Goal: Information Seeking & Learning: Learn about a topic

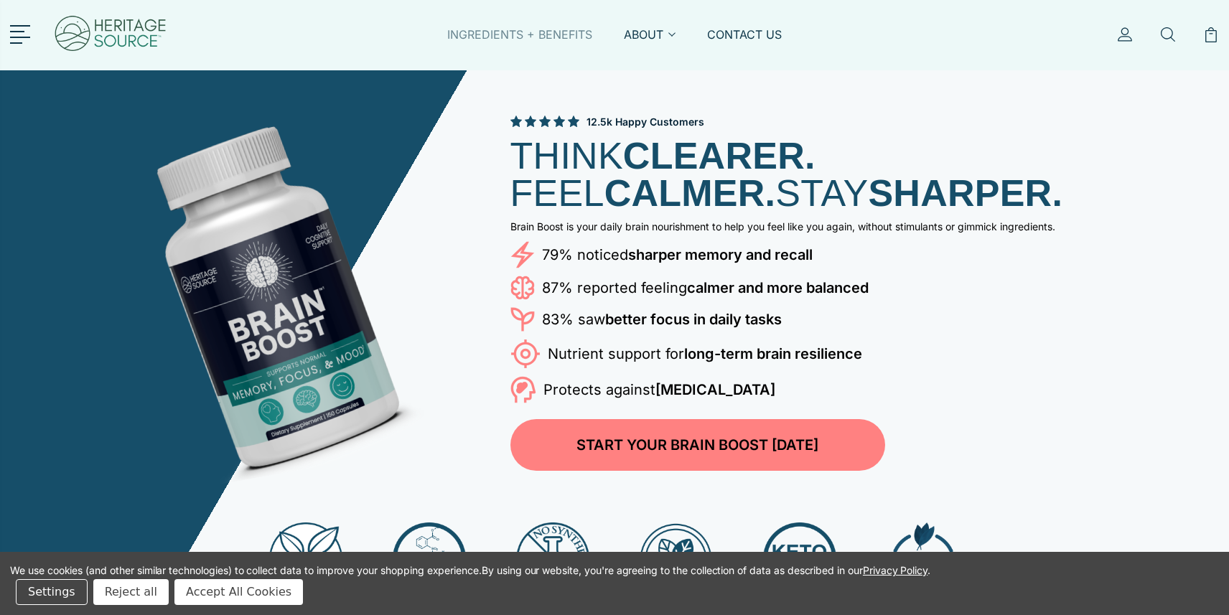
click at [486, 34] on link "INGREDIENTS + BENEFITS" at bounding box center [519, 43] width 145 height 33
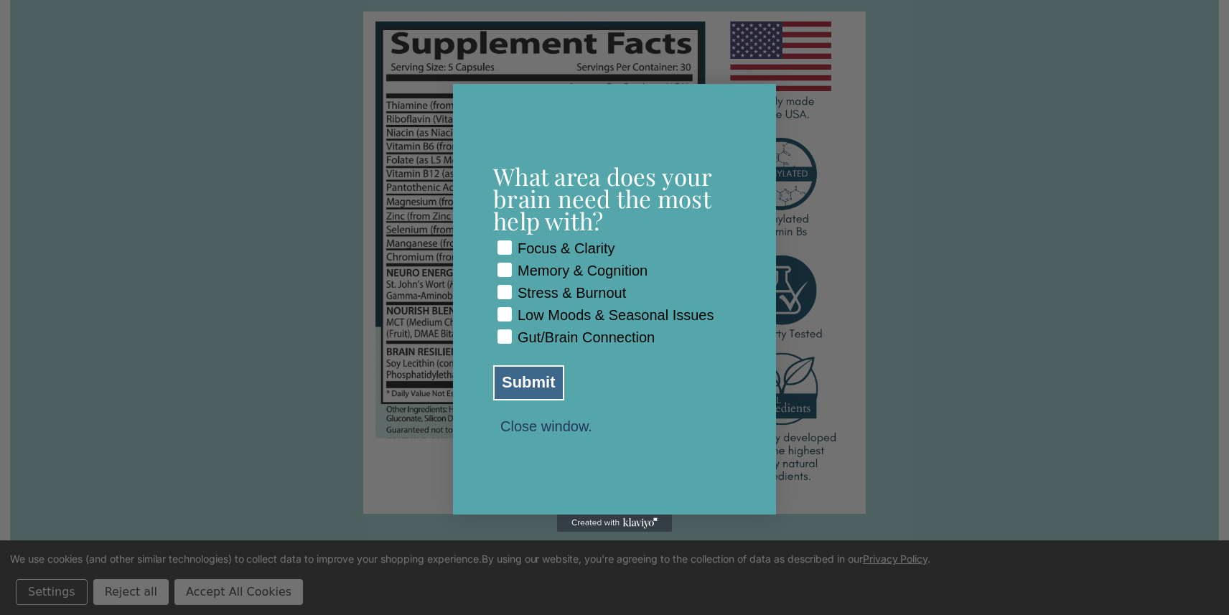
scroll to position [1793, 0]
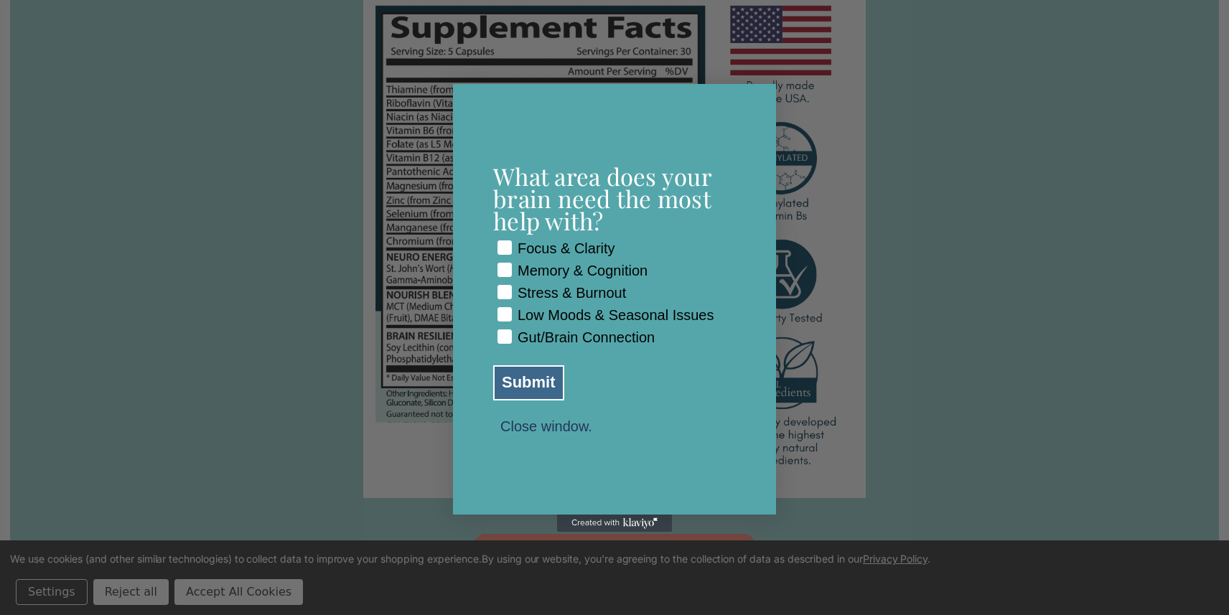
click at [561, 432] on button "Close window." at bounding box center [546, 425] width 106 height 13
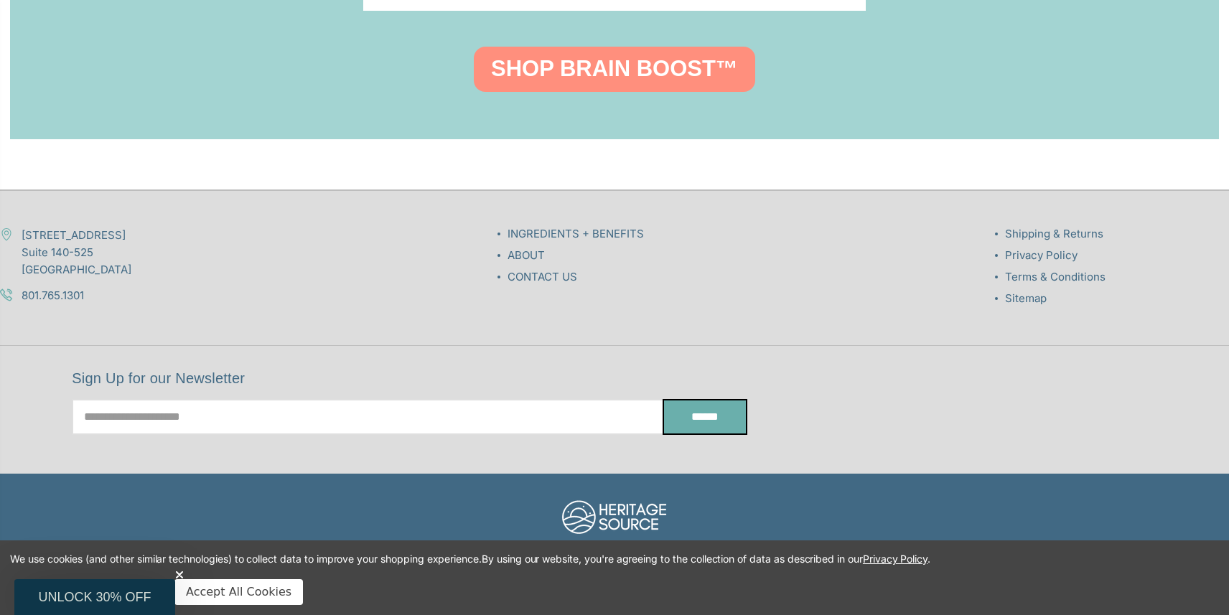
scroll to position [2278, 0]
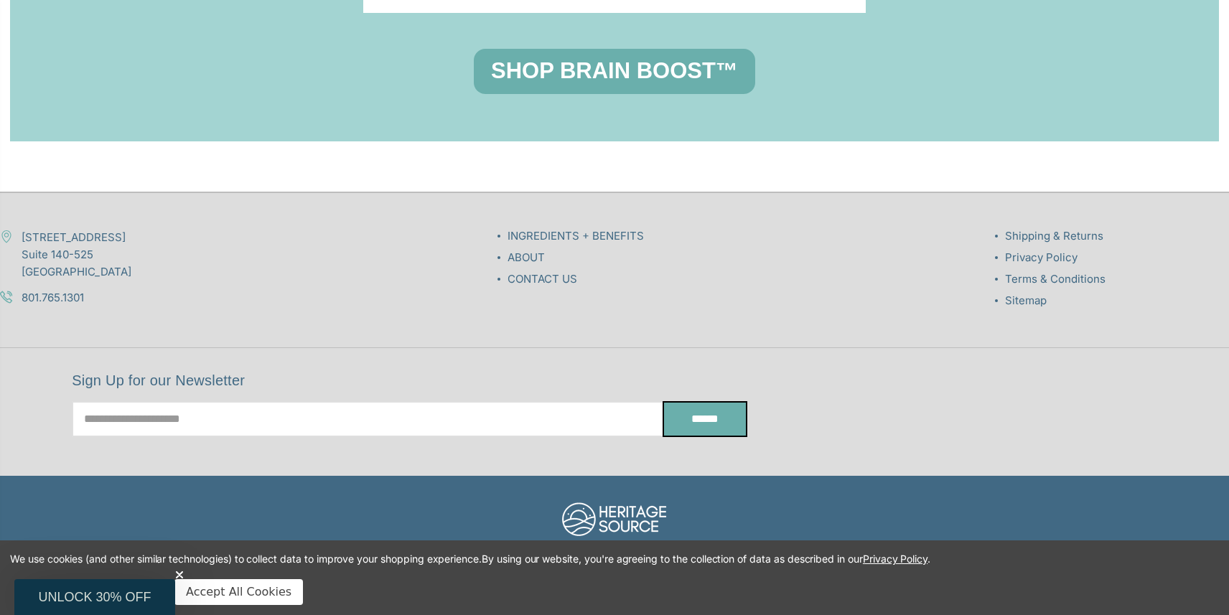
click at [601, 57] on link "SHOP BRAIN BOOST™" at bounding box center [614, 71] width 281 height 45
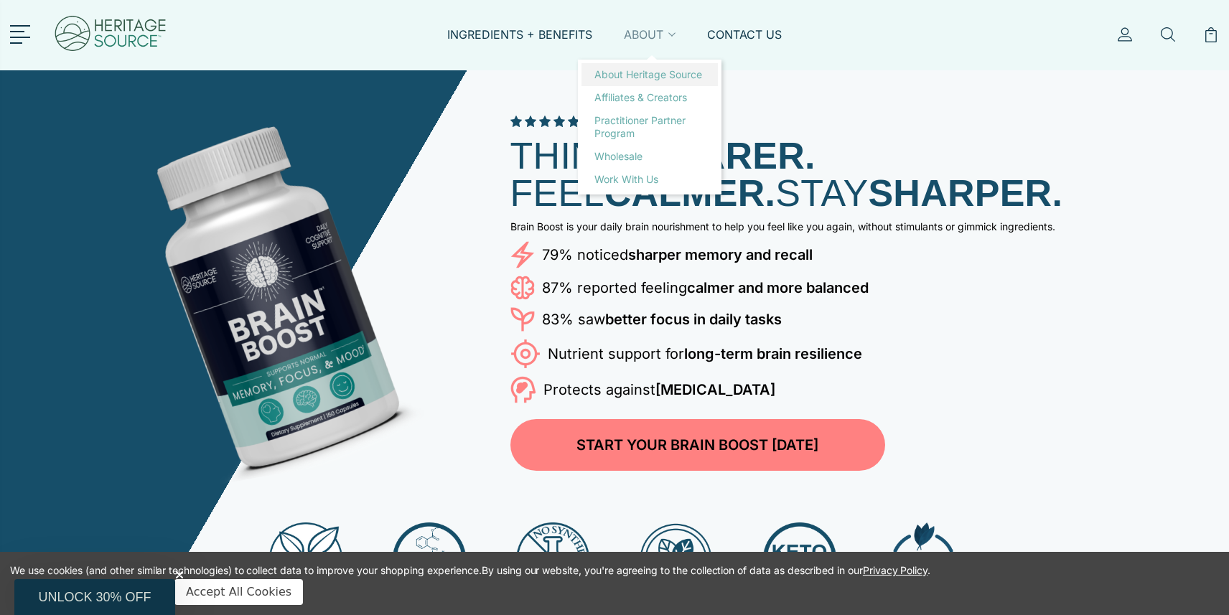
click at [643, 75] on link "About Heritage Source" at bounding box center [650, 74] width 136 height 23
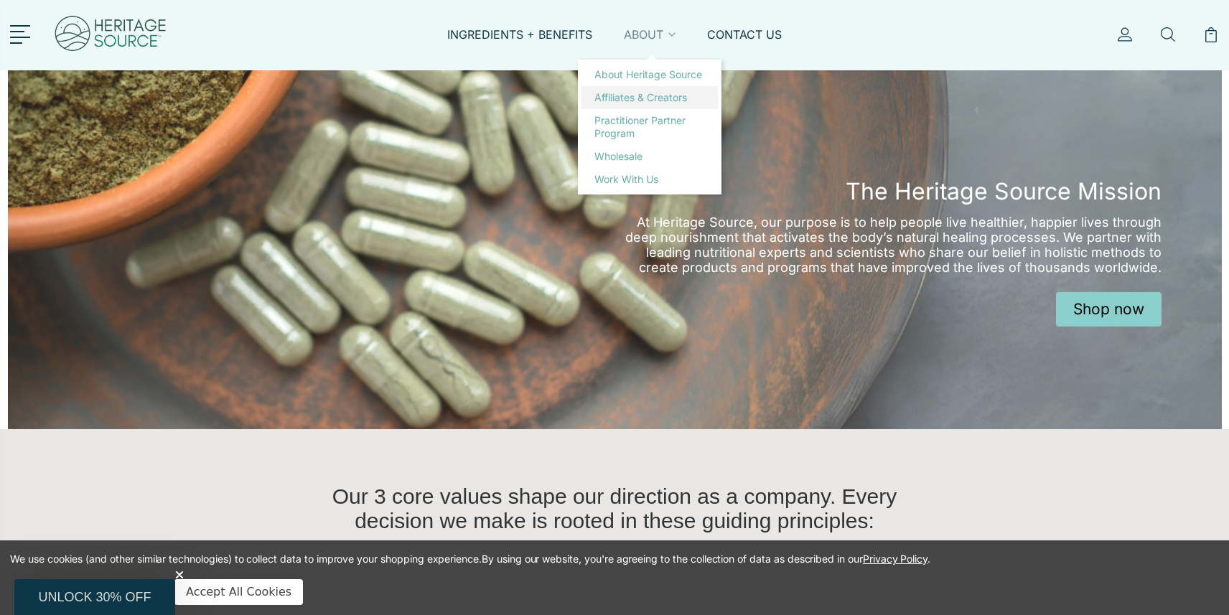
click at [646, 99] on link "Affiliates & Creators" at bounding box center [650, 97] width 136 height 23
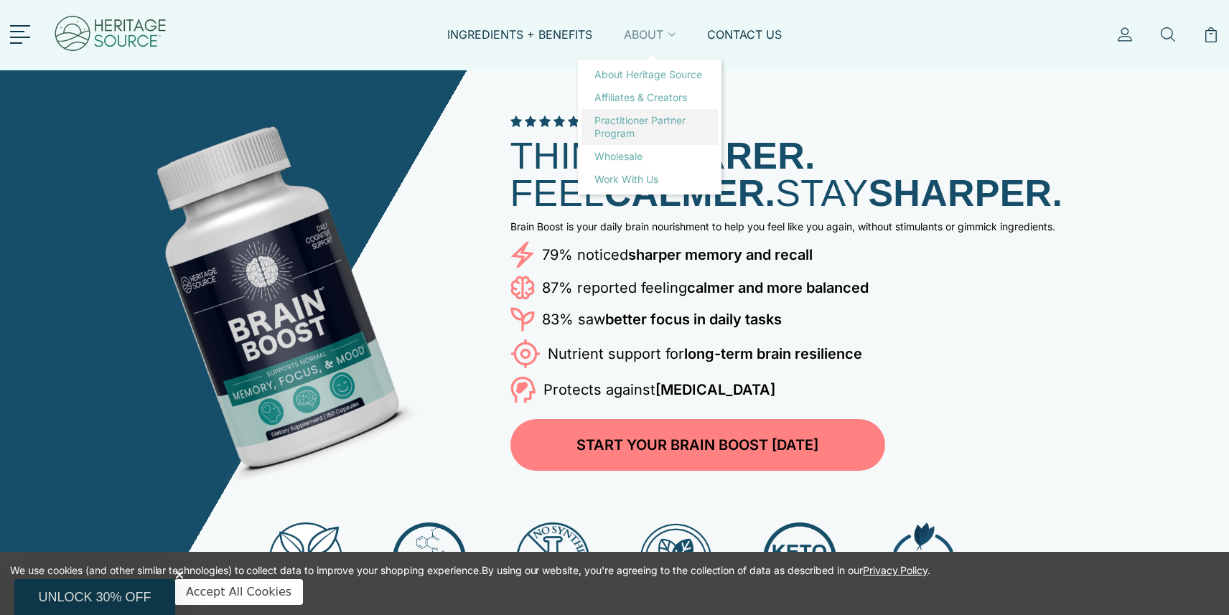
click at [630, 131] on link "Practitioner Partner Program" at bounding box center [650, 127] width 136 height 36
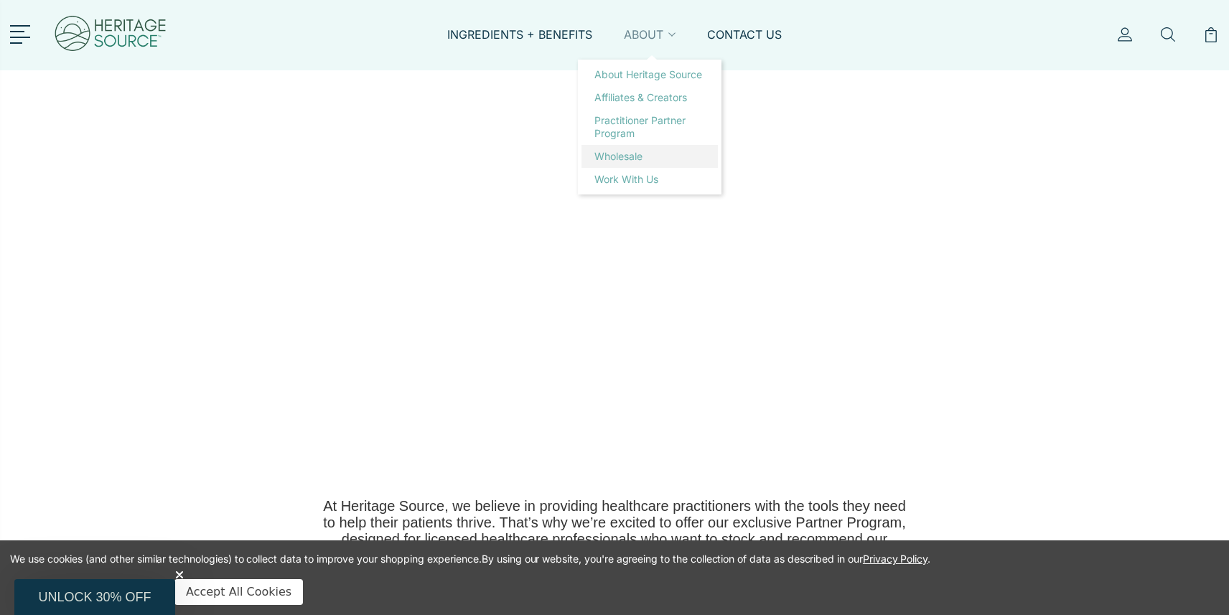
click at [628, 158] on link "Wholesale" at bounding box center [650, 156] width 136 height 23
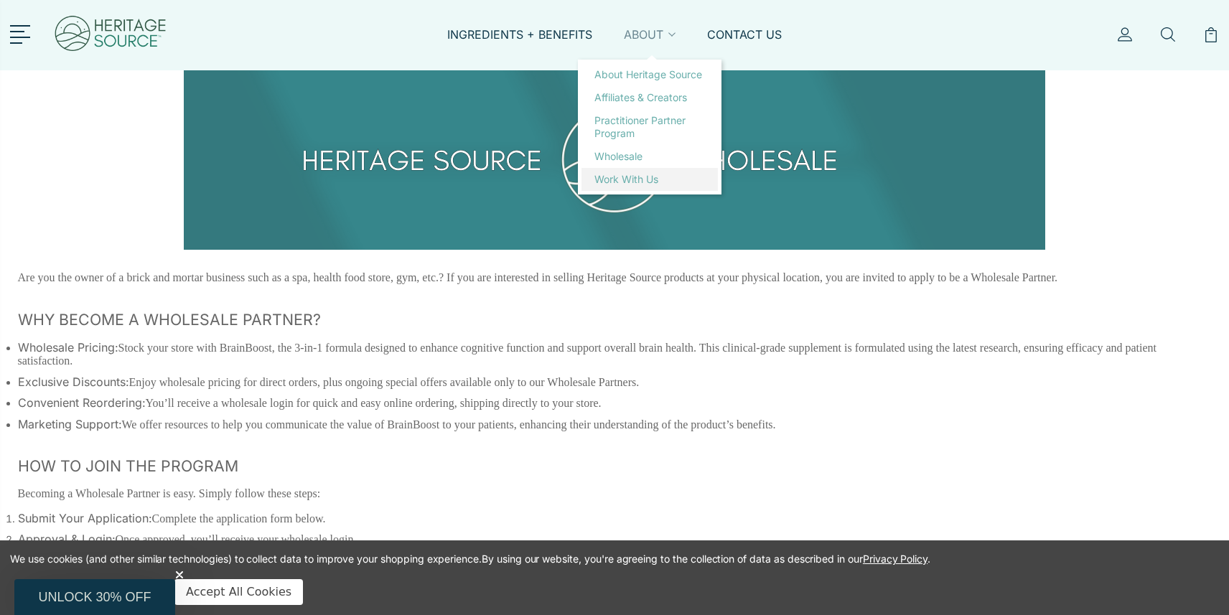
click at [642, 178] on link "Work with Us" at bounding box center [650, 179] width 136 height 23
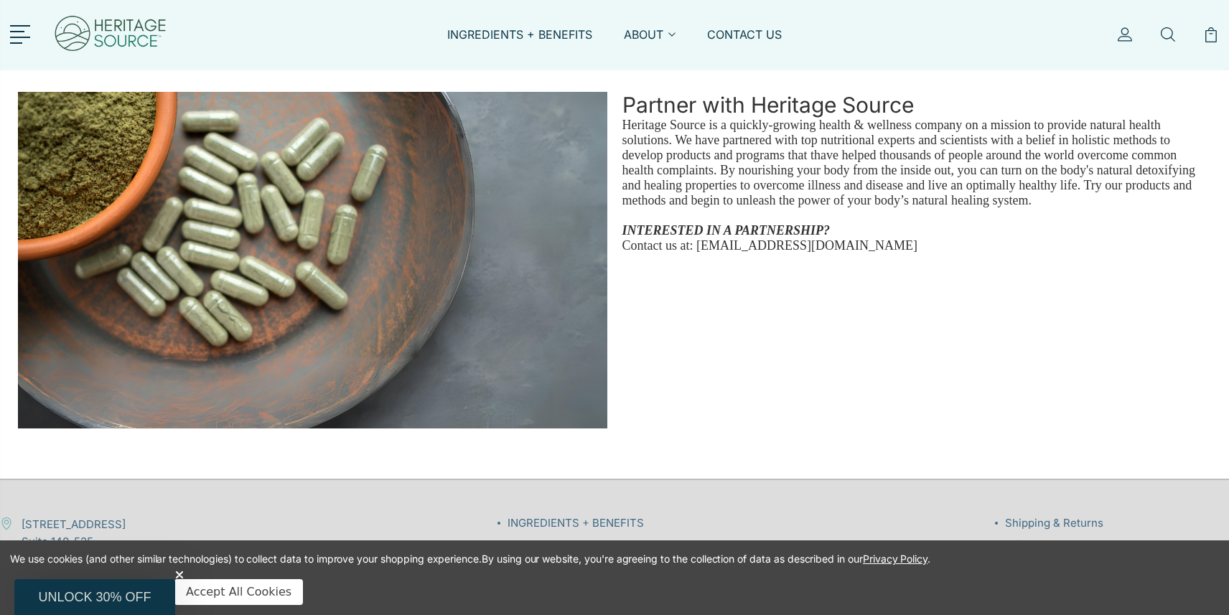
click at [18, 47] on div at bounding box center [161, 35] width 302 height 70
click at [19, 28] on link at bounding box center [22, 33] width 25 height 19
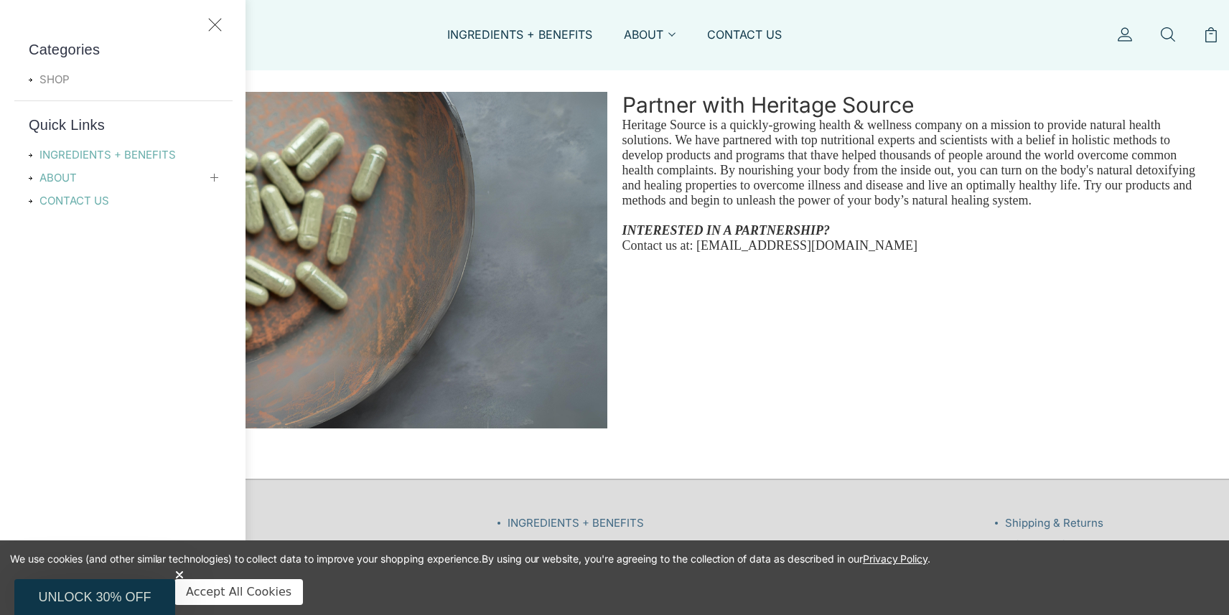
click at [55, 80] on link "SHOP" at bounding box center [58, 79] width 59 height 17
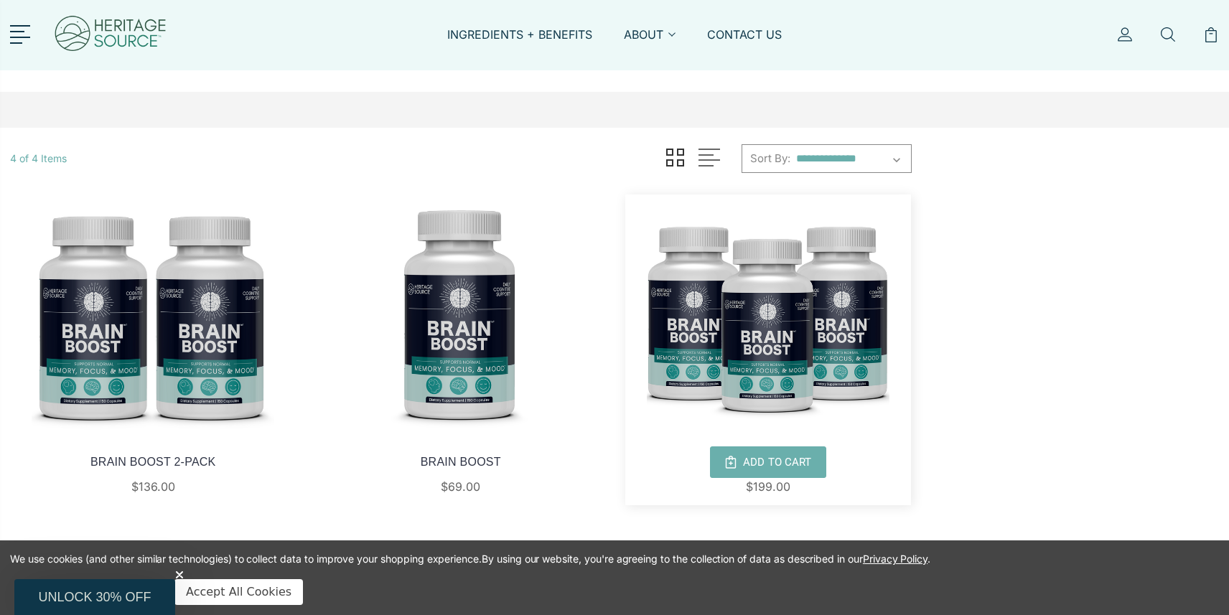
click at [801, 365] on img at bounding box center [768, 316] width 286 height 243
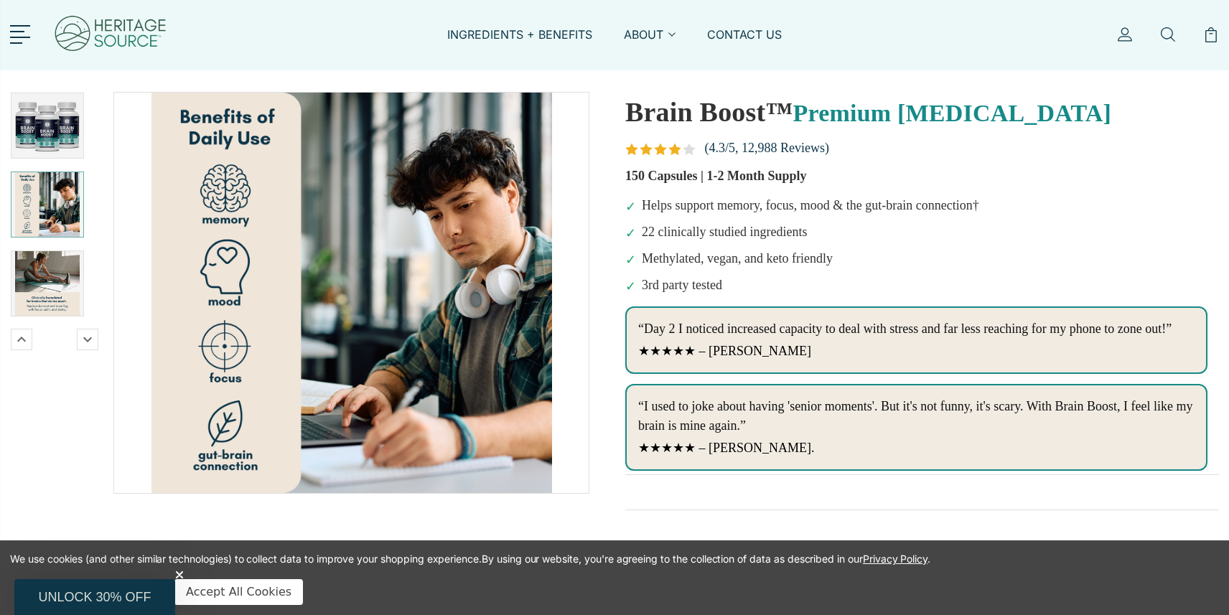
click at [39, 200] on img at bounding box center [47, 204] width 65 height 65
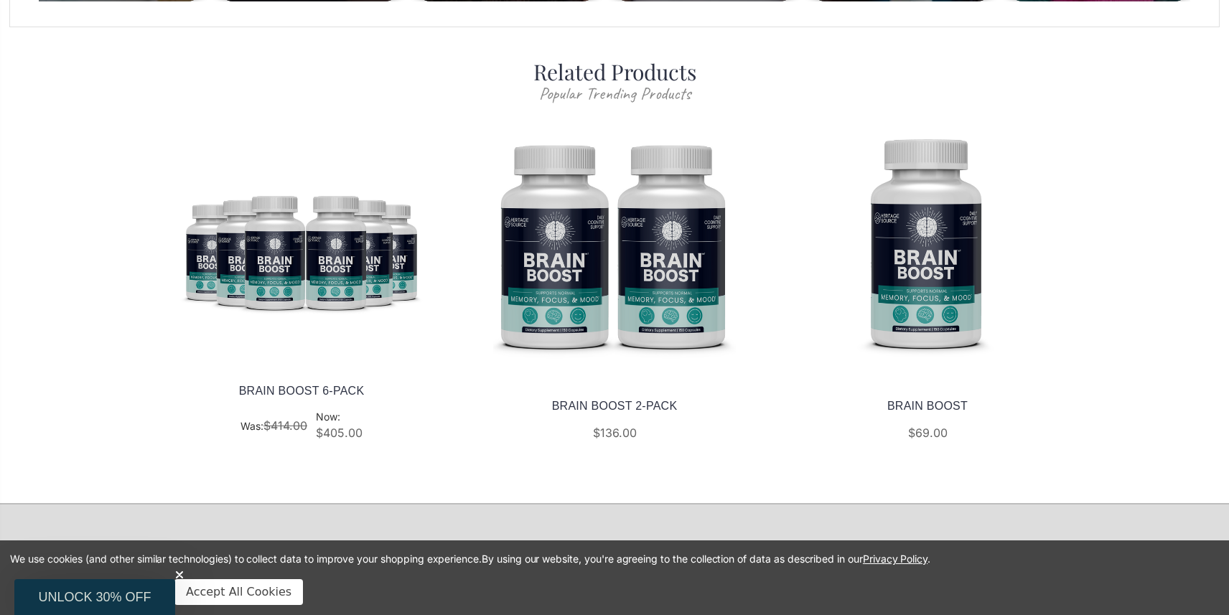
scroll to position [2819, 0]
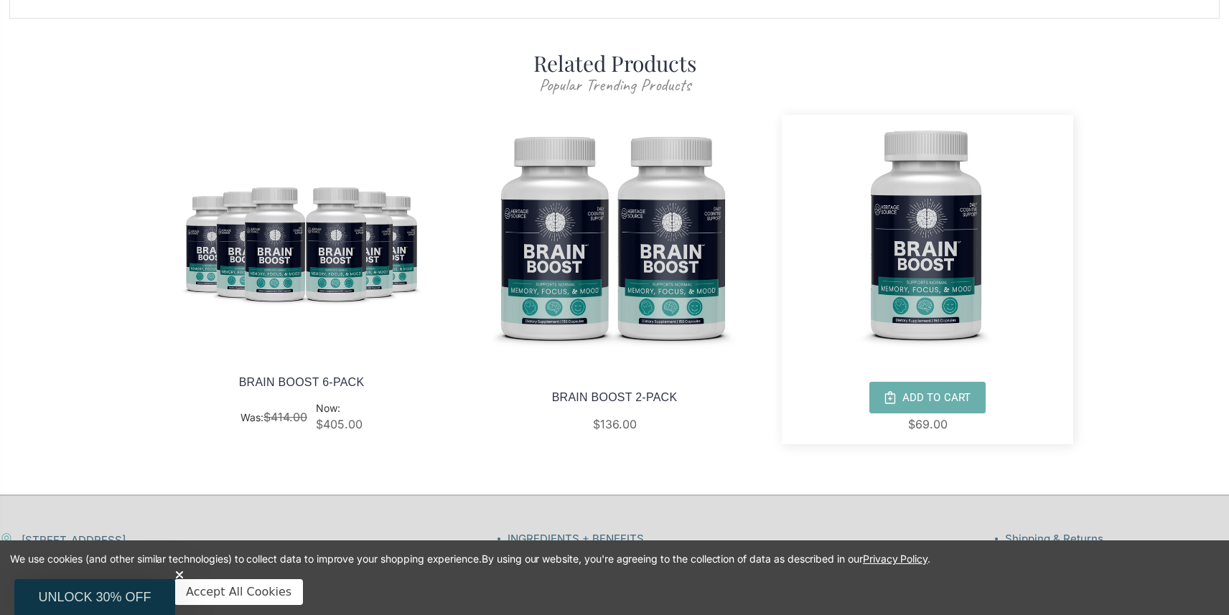
click at [913, 227] on img at bounding box center [928, 236] width 292 height 243
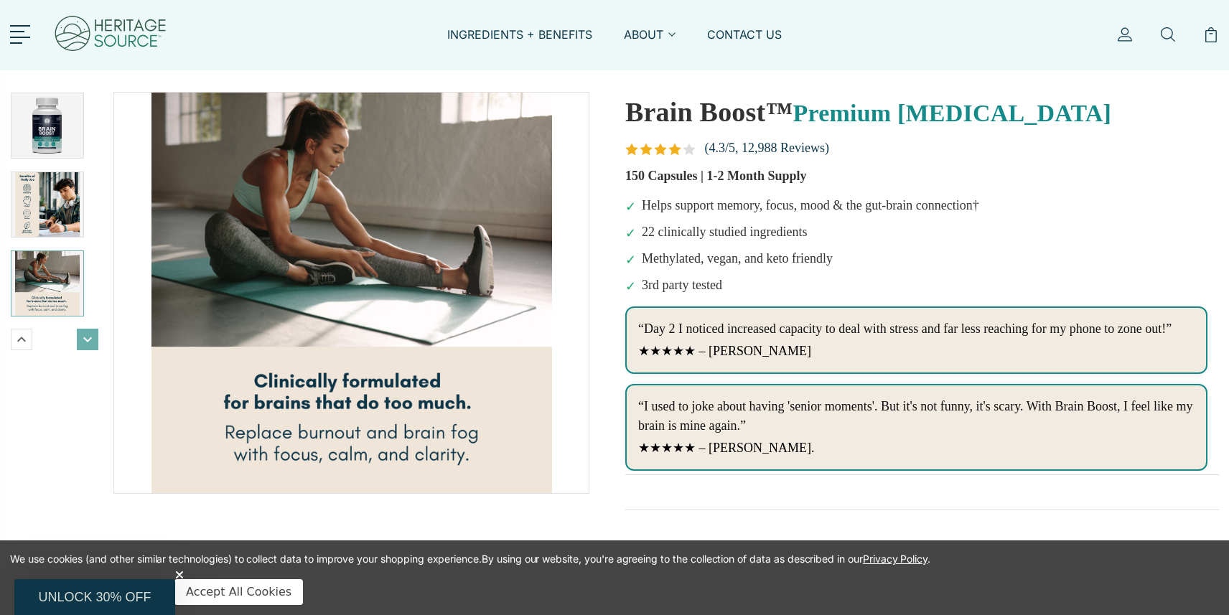
click at [88, 343] on icon "Next" at bounding box center [87, 339] width 17 height 17
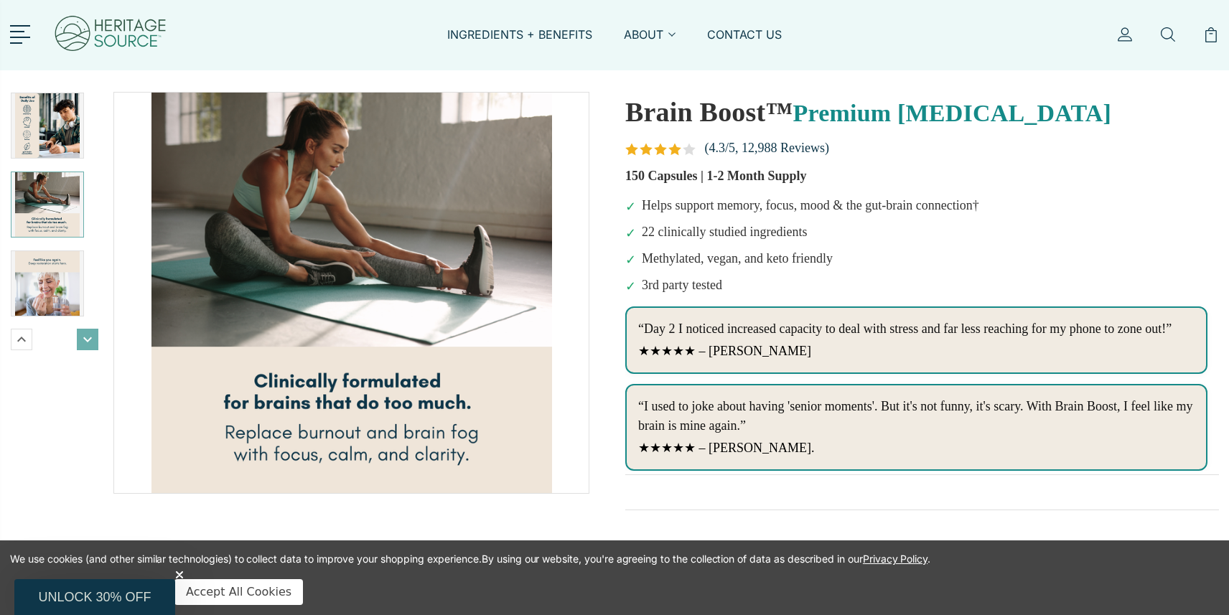
click at [88, 343] on icon "Next" at bounding box center [87, 339] width 17 height 17
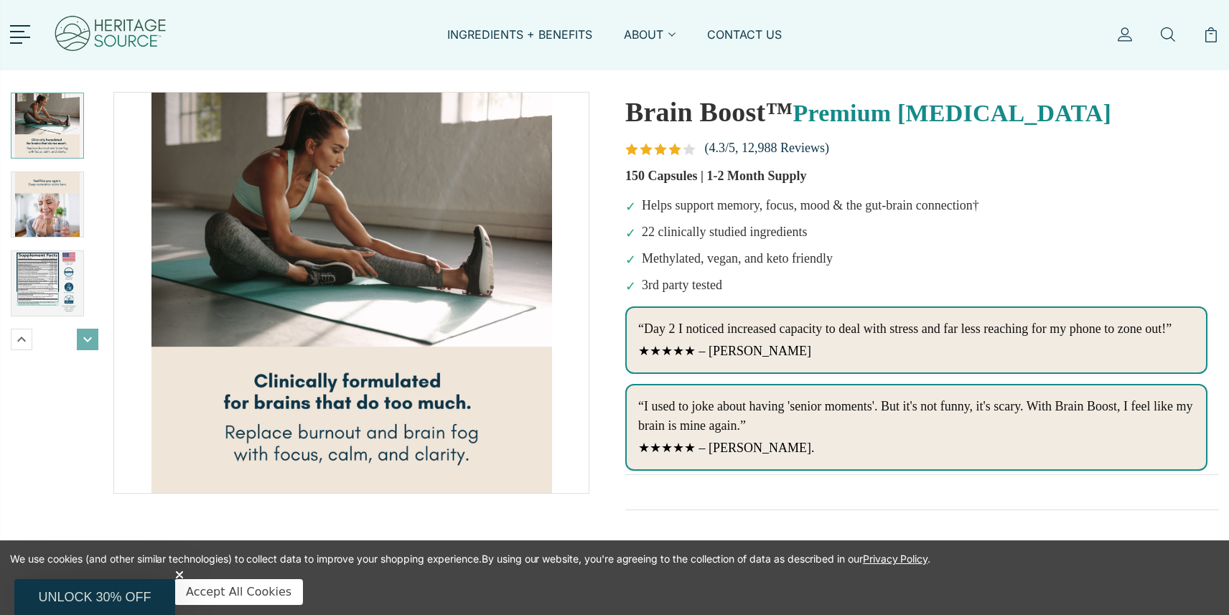
click at [88, 342] on icon "Next" at bounding box center [87, 339] width 17 height 17
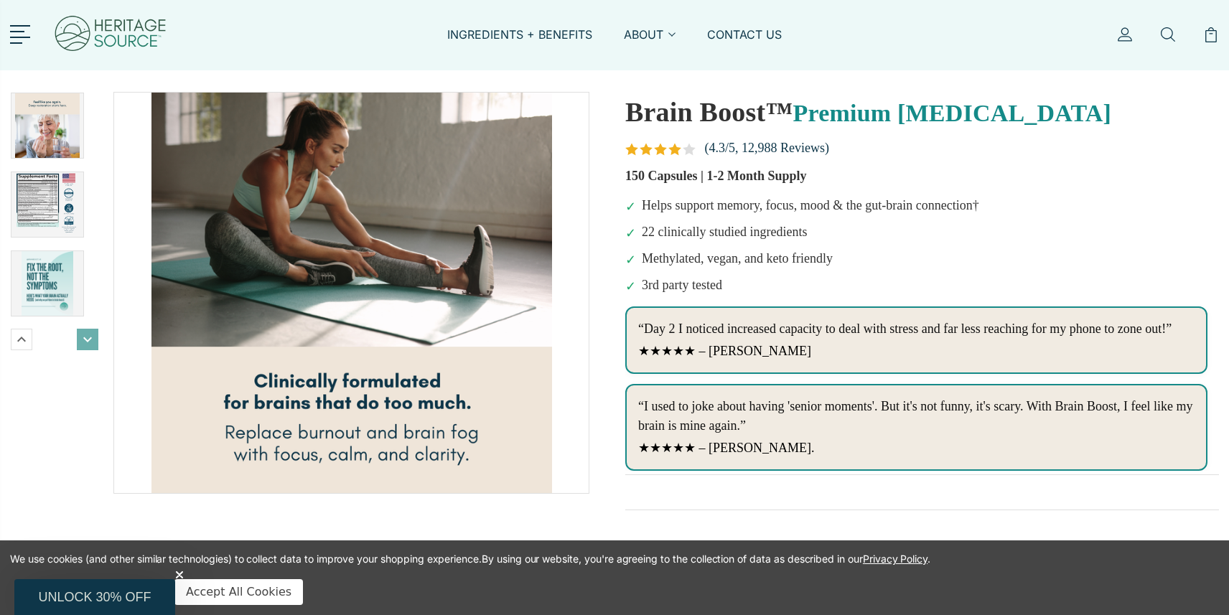
click at [88, 342] on icon "Next" at bounding box center [87, 339] width 17 height 17
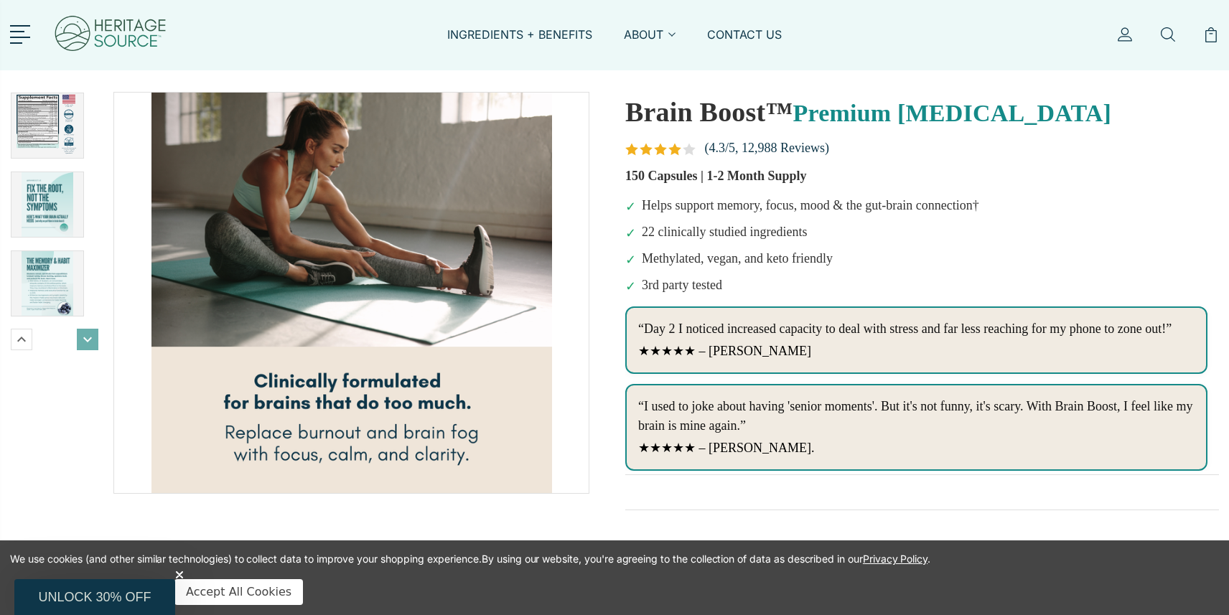
click at [88, 342] on icon "Next" at bounding box center [87, 339] width 17 height 17
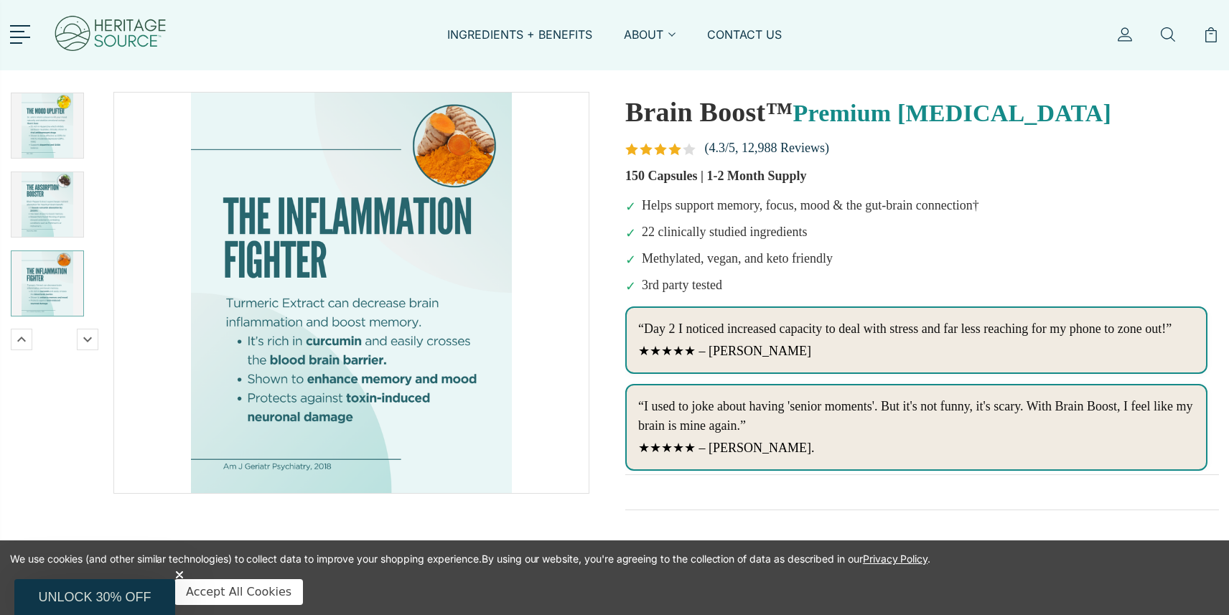
click at [41, 294] on img at bounding box center [47, 283] width 65 height 65
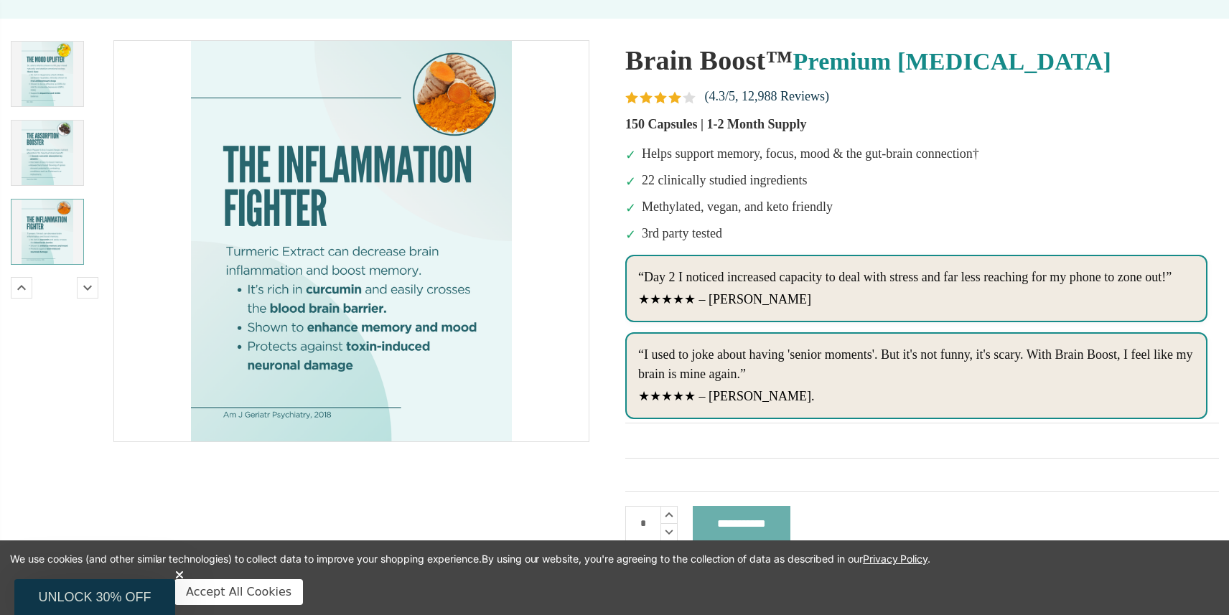
scroll to position [55, 0]
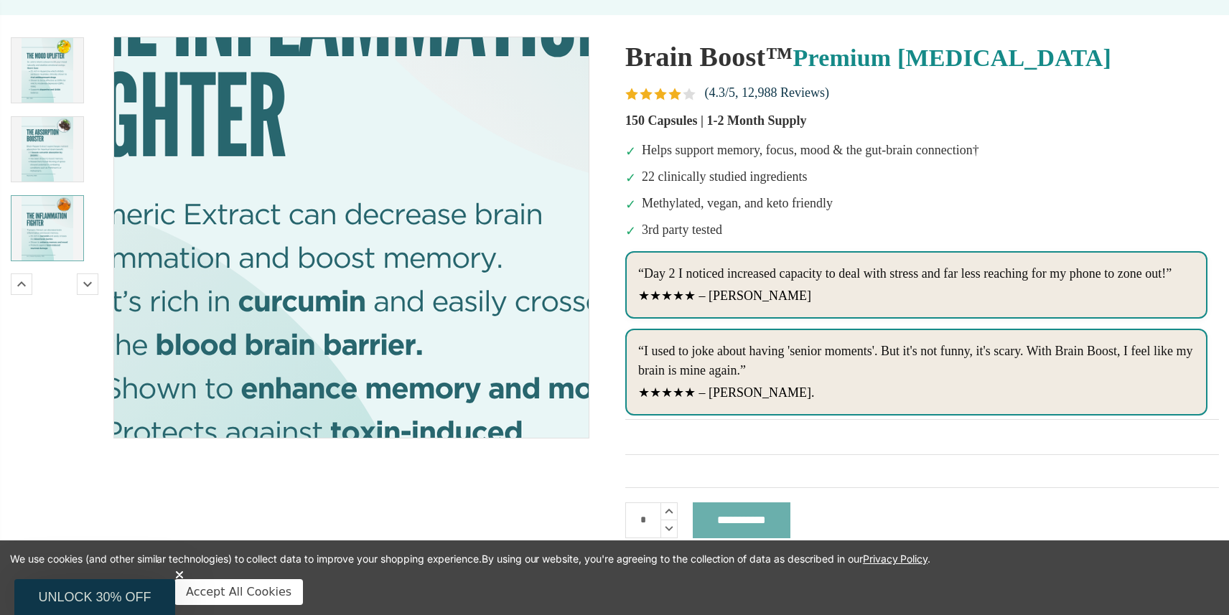
click at [367, 274] on img at bounding box center [342, 190] width 735 height 919
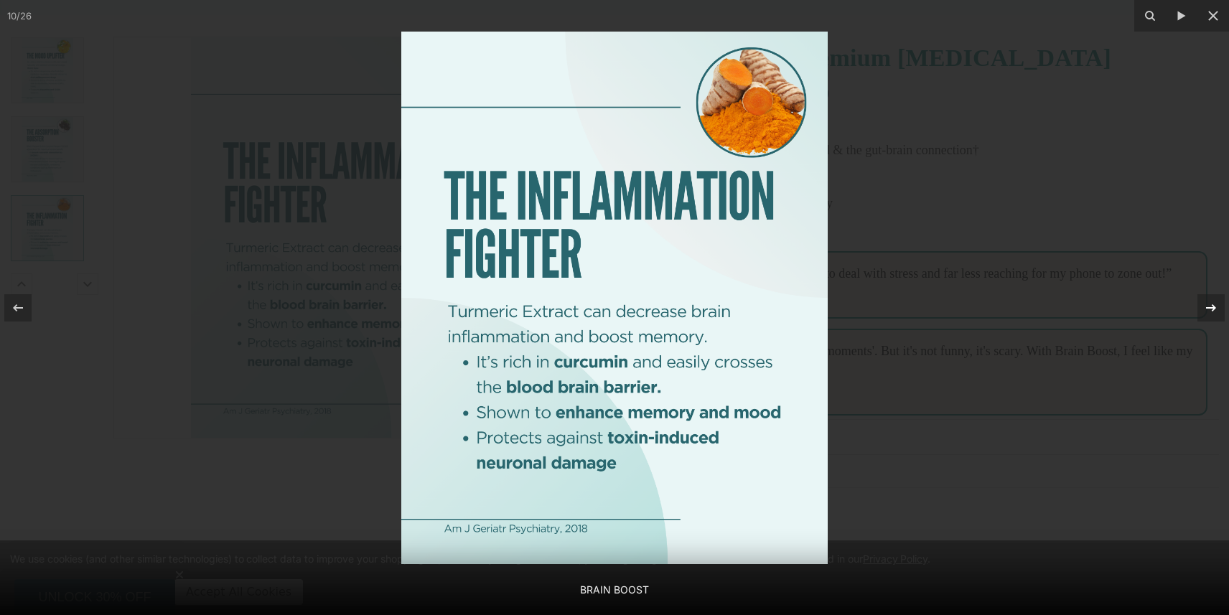
click at [1206, 306] on icon at bounding box center [1211, 307] width 17 height 17
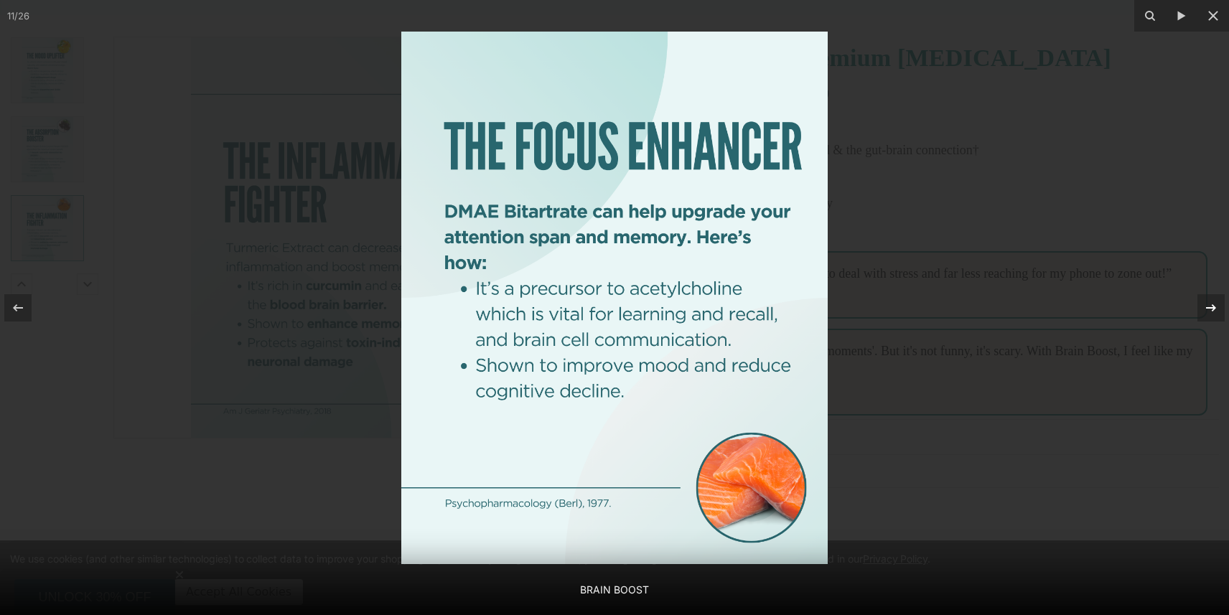
click at [1206, 306] on icon at bounding box center [1211, 307] width 17 height 17
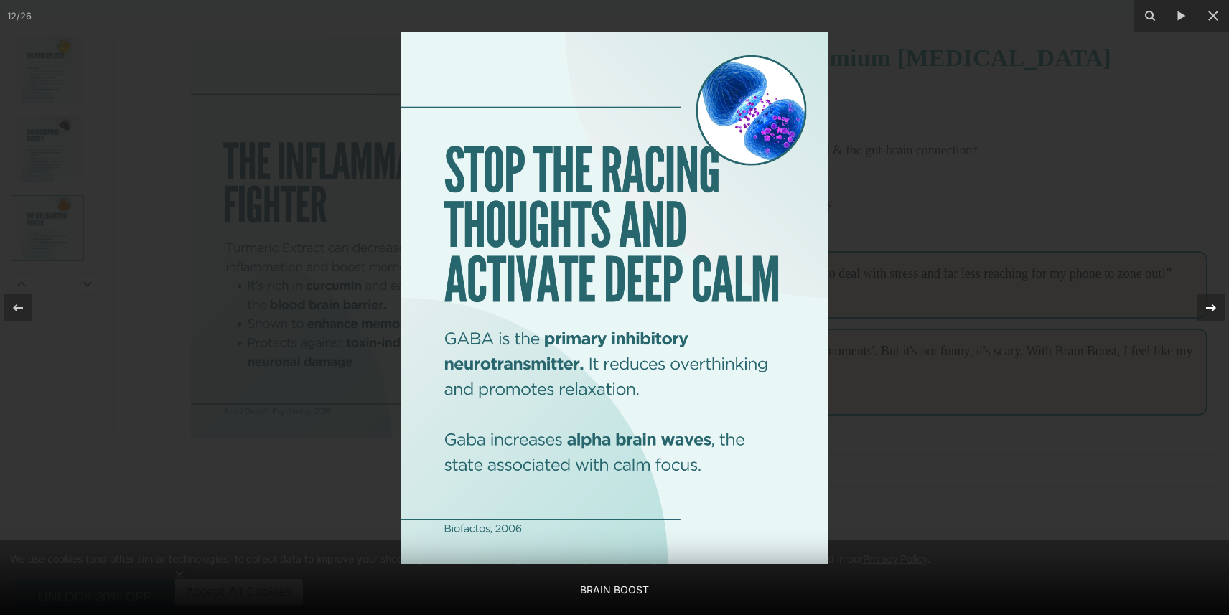
click at [1206, 306] on icon at bounding box center [1211, 307] width 17 height 17
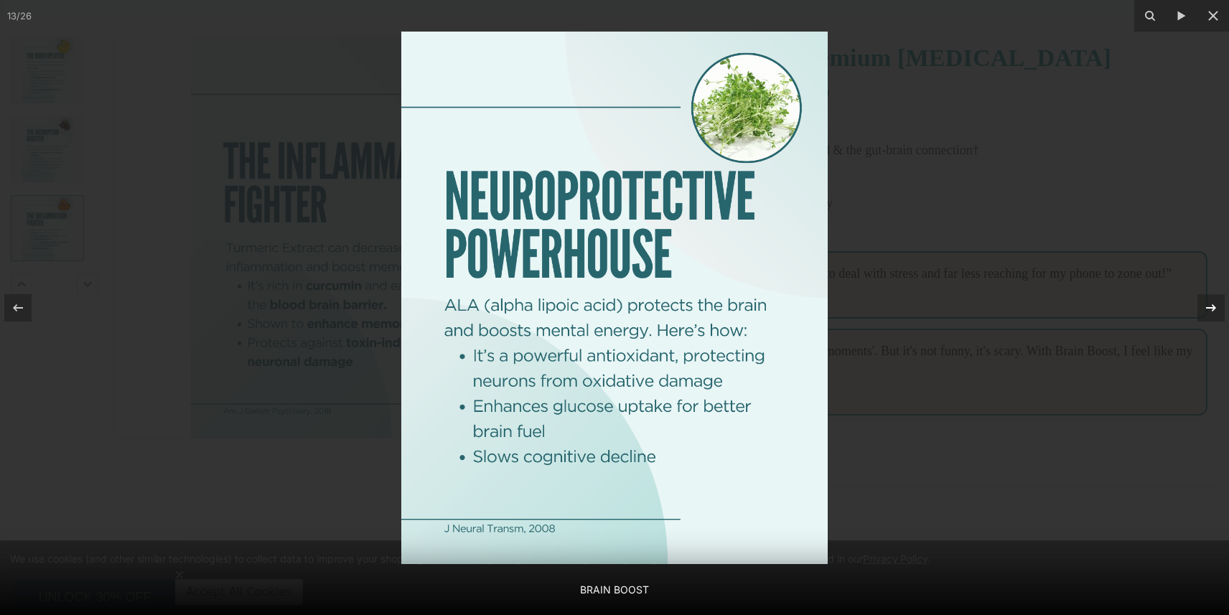
click at [1206, 306] on icon at bounding box center [1211, 307] width 17 height 17
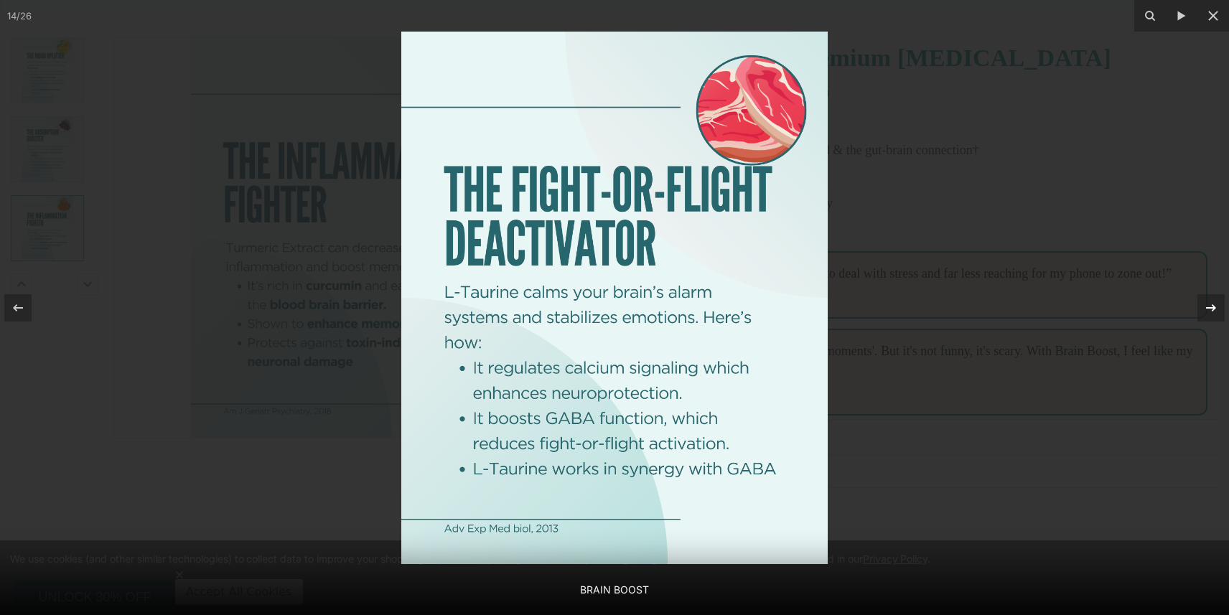
click at [1206, 306] on icon at bounding box center [1211, 307] width 17 height 17
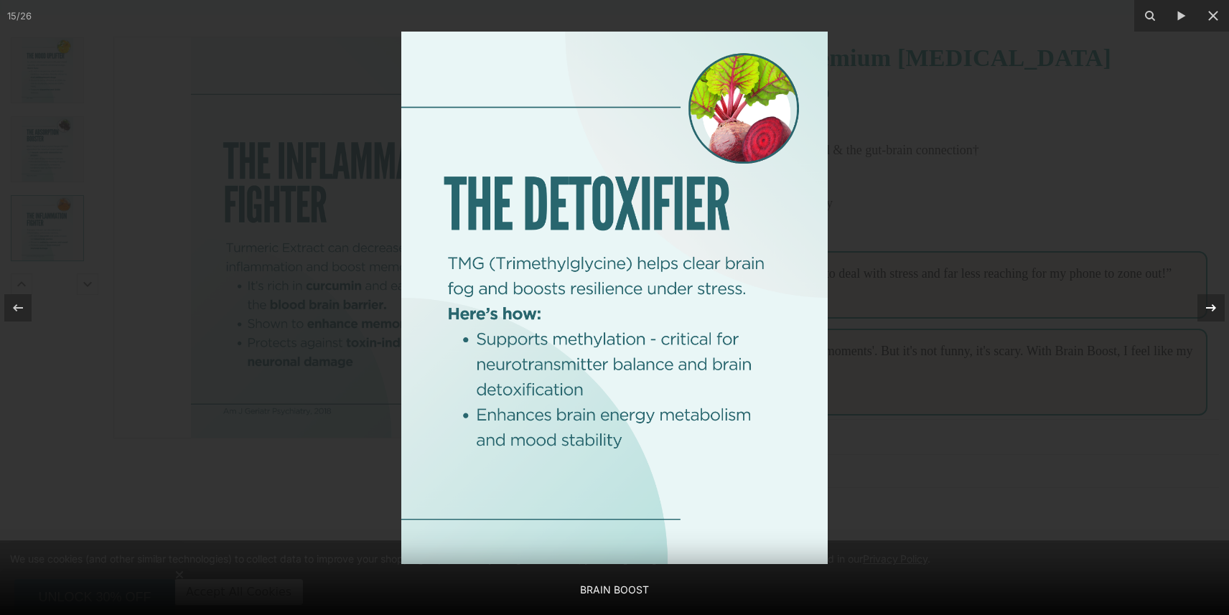
click at [1206, 306] on icon at bounding box center [1211, 307] width 17 height 17
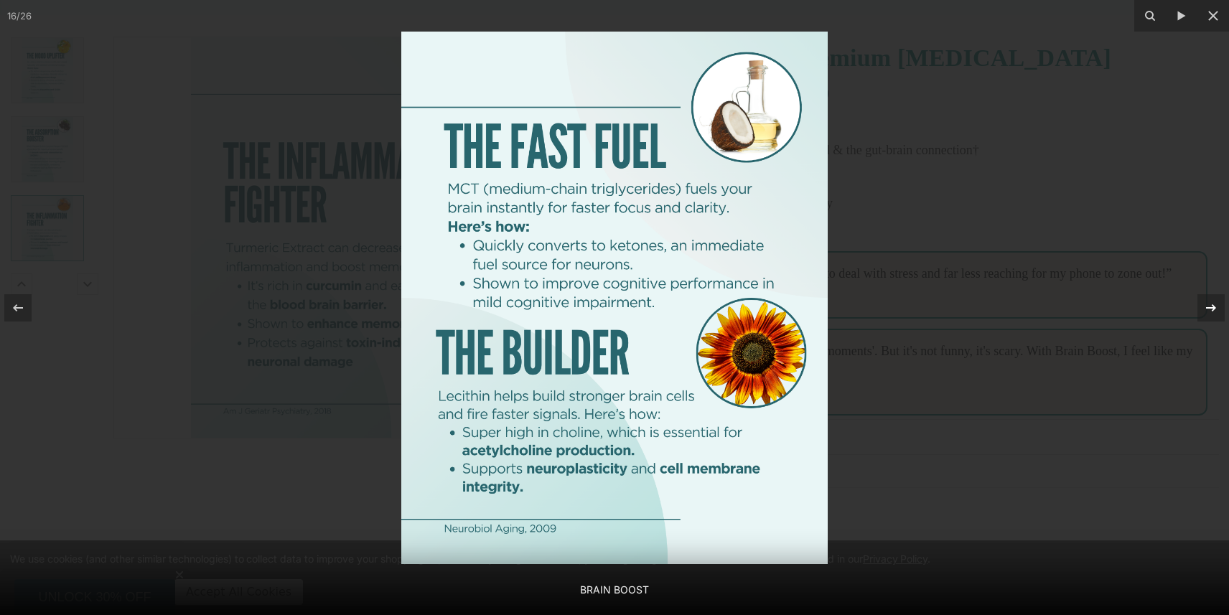
click at [1206, 306] on icon at bounding box center [1211, 307] width 17 height 17
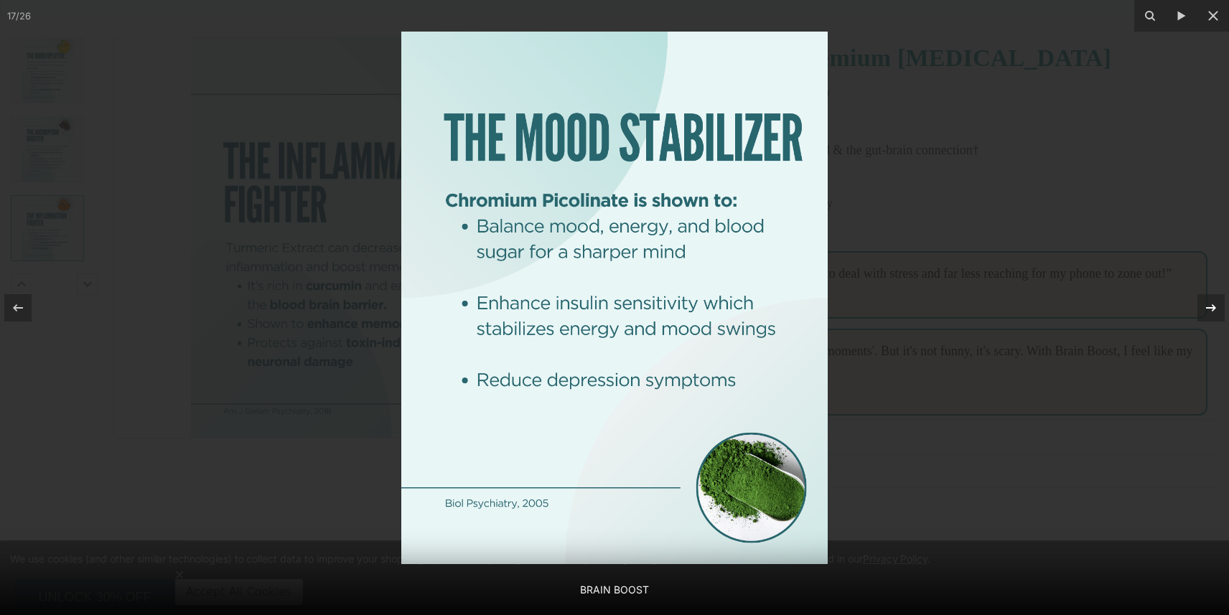
click at [1206, 306] on icon at bounding box center [1211, 307] width 17 height 17
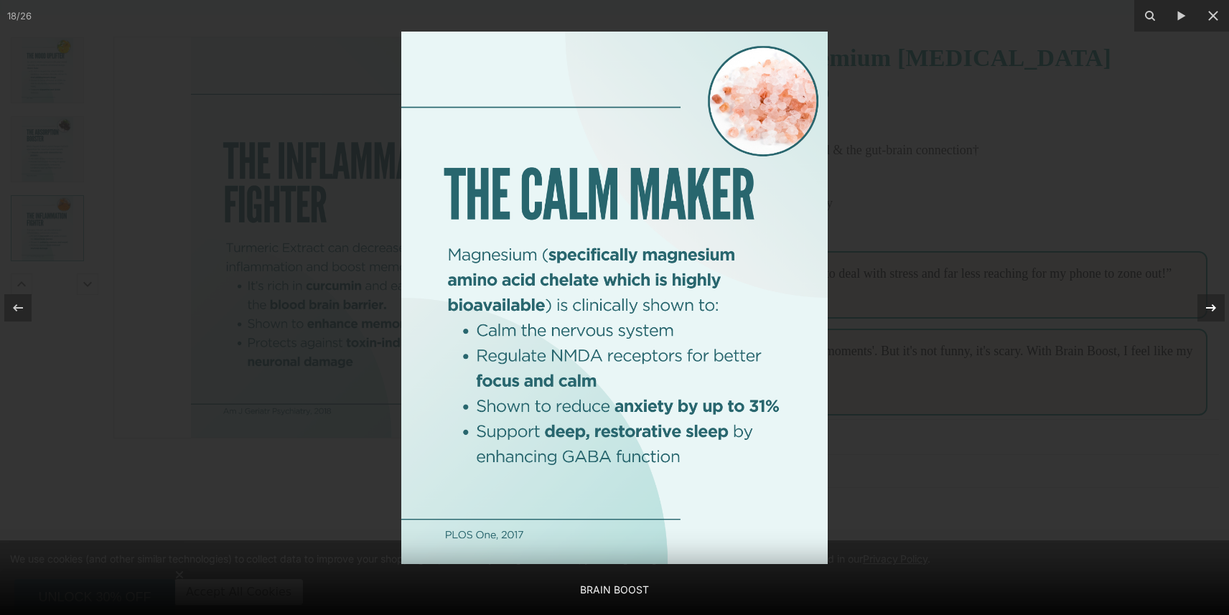
click at [1206, 306] on icon at bounding box center [1211, 307] width 17 height 17
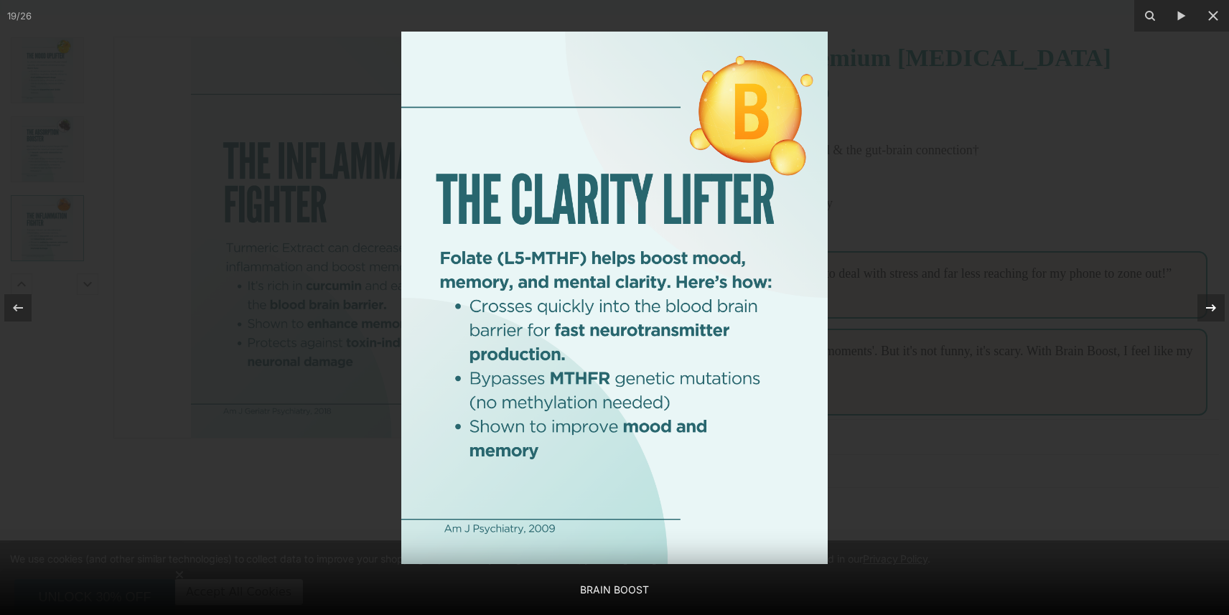
click at [1206, 306] on icon at bounding box center [1211, 307] width 17 height 17
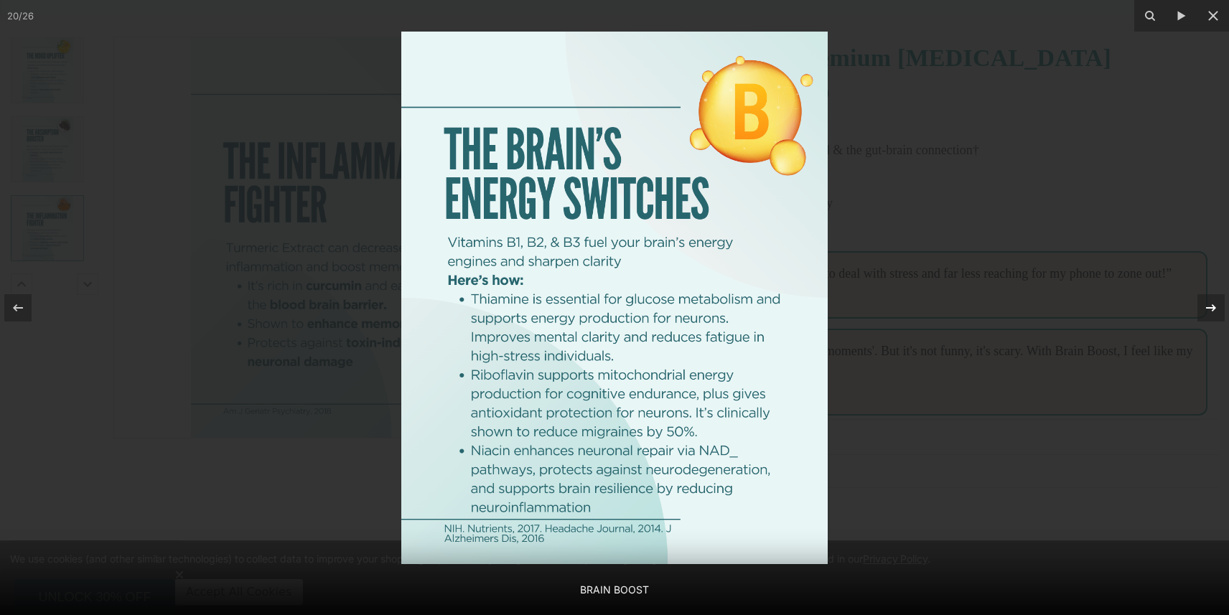
click at [1206, 306] on icon at bounding box center [1211, 307] width 17 height 17
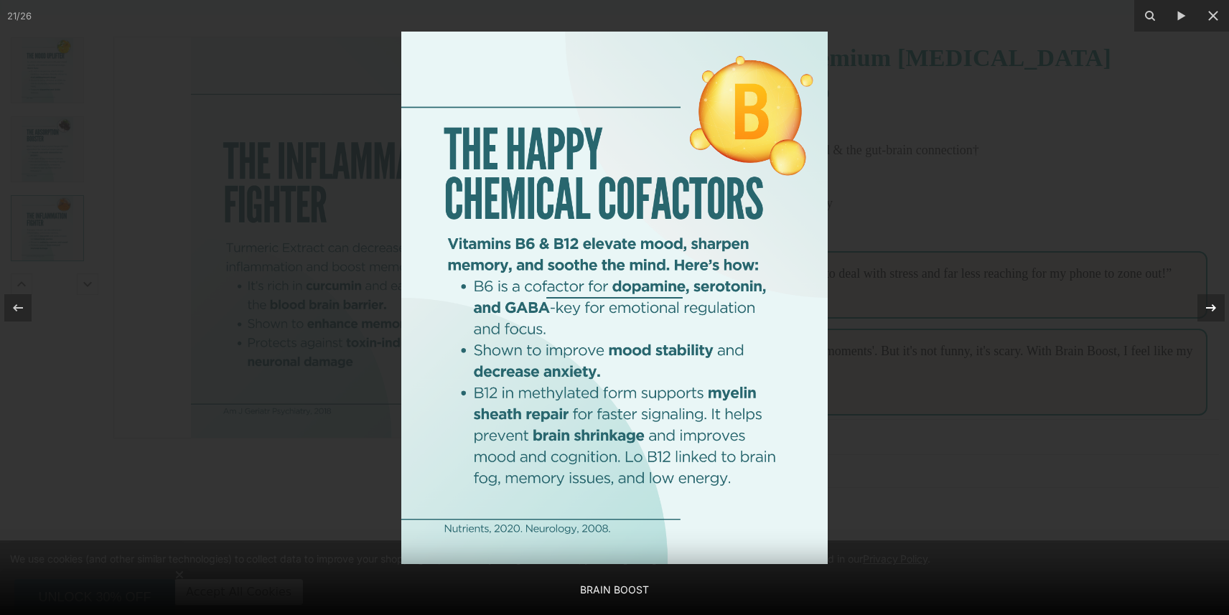
click at [1210, 304] on icon at bounding box center [1211, 307] width 17 height 17
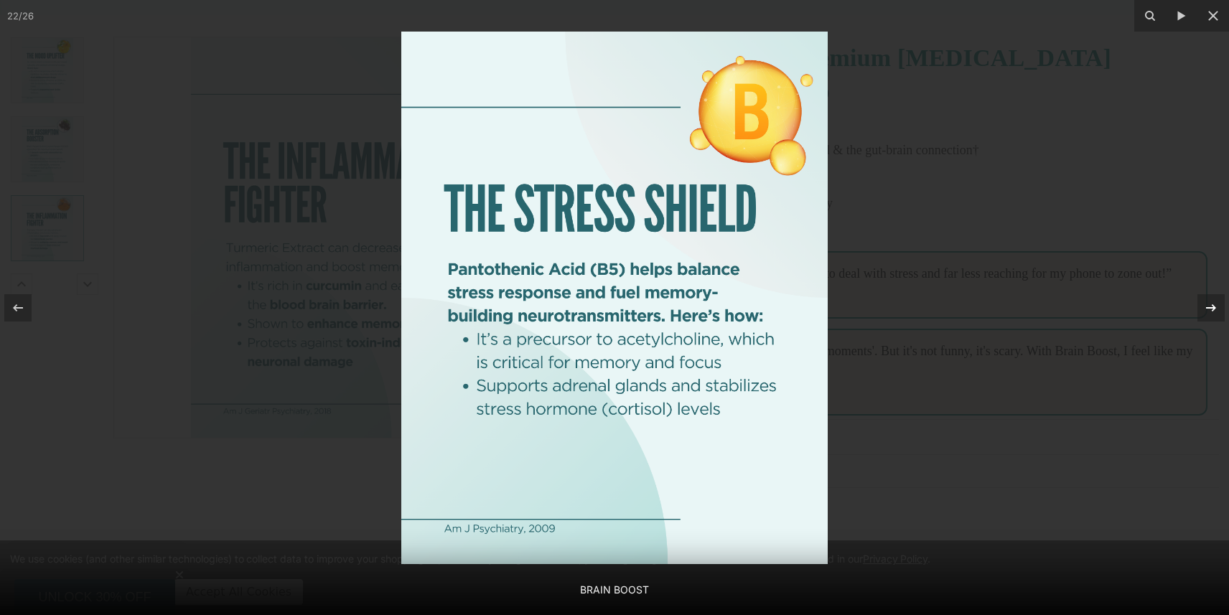
click at [1210, 304] on icon at bounding box center [1211, 307] width 17 height 17
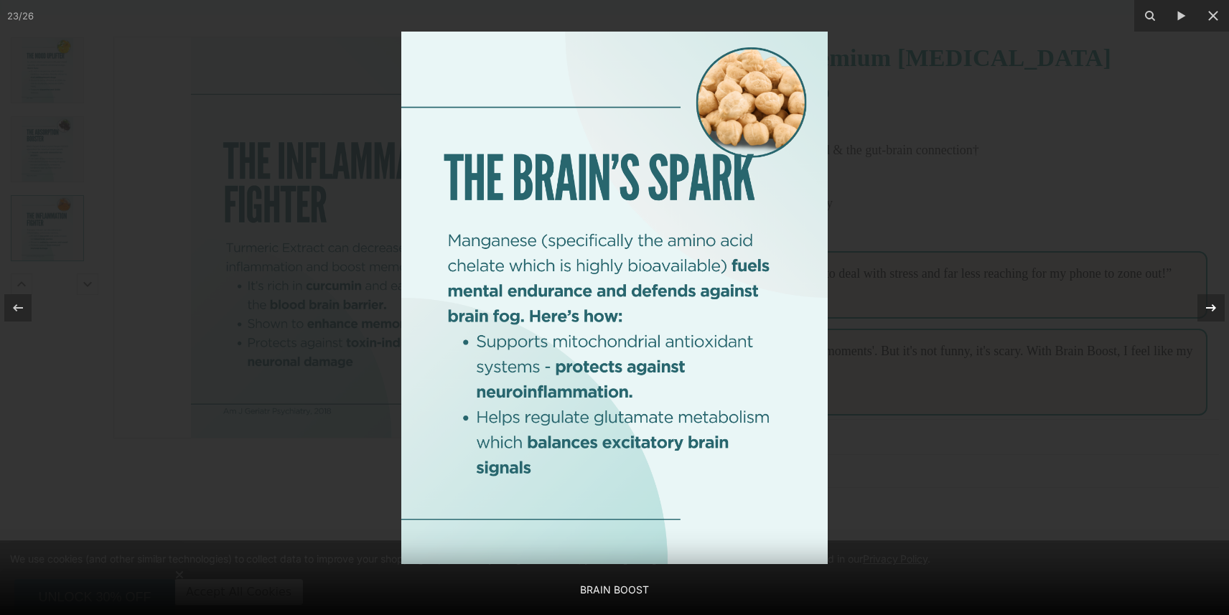
click at [1210, 304] on icon at bounding box center [1211, 307] width 17 height 17
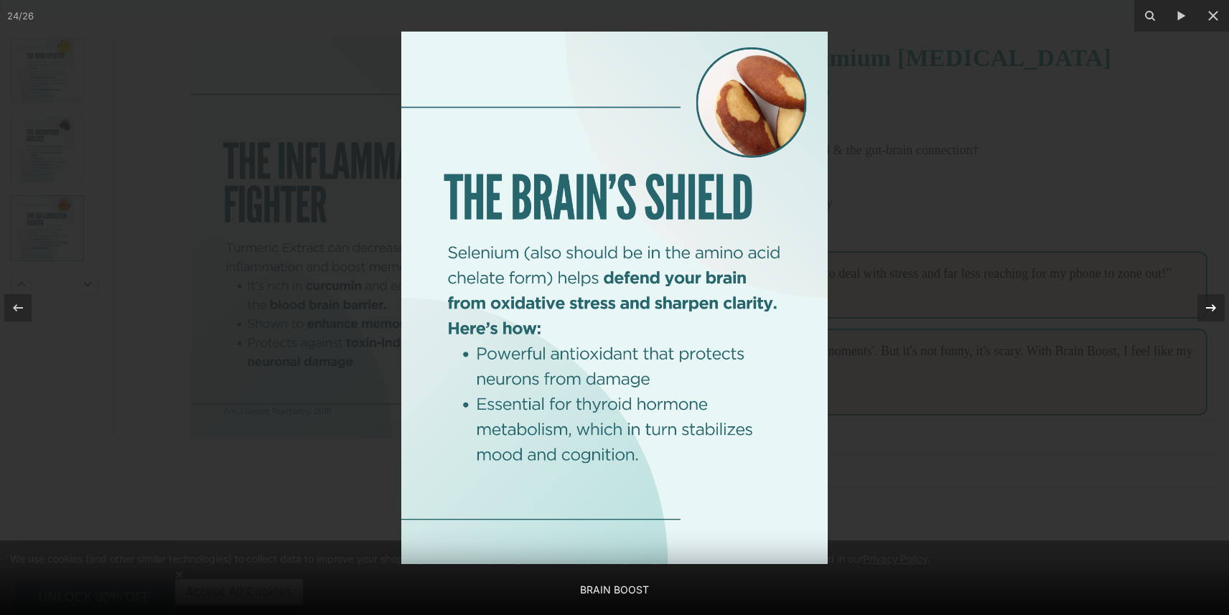
click at [1210, 304] on icon at bounding box center [1211, 307] width 17 height 17
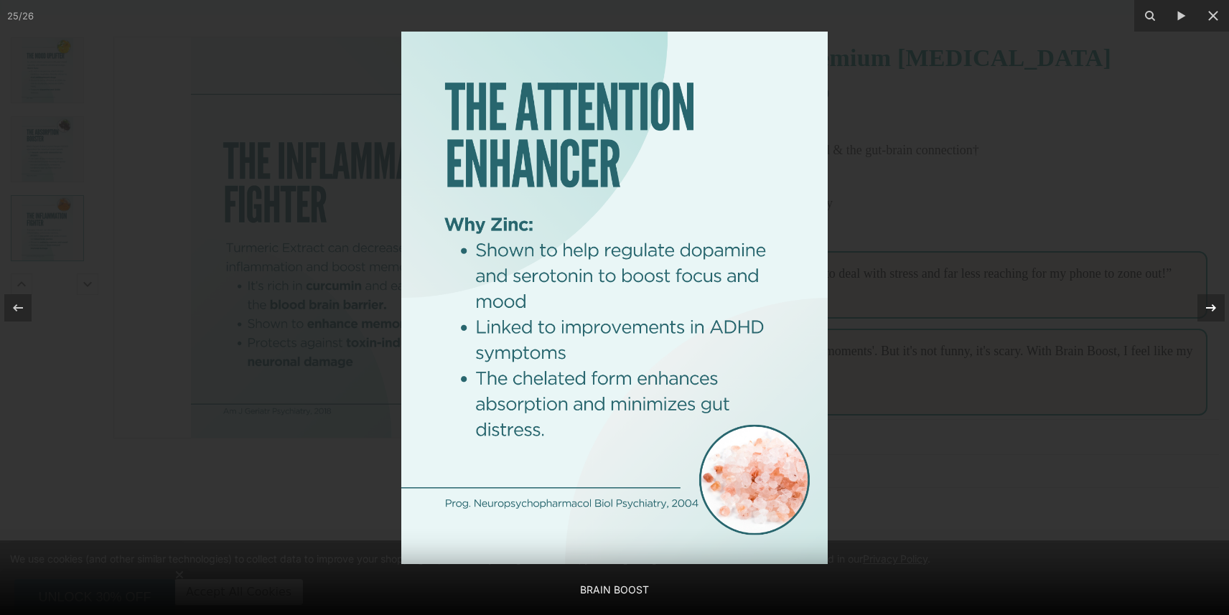
click at [1210, 304] on icon at bounding box center [1211, 307] width 17 height 17
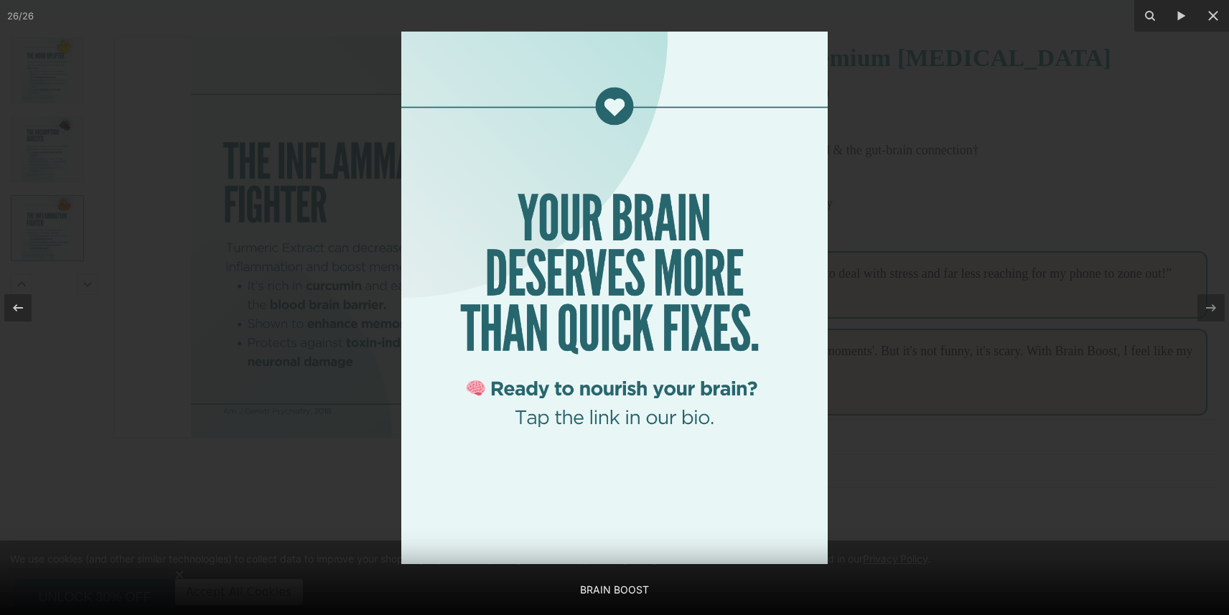
click at [965, 153] on div at bounding box center [614, 307] width 1229 height 615
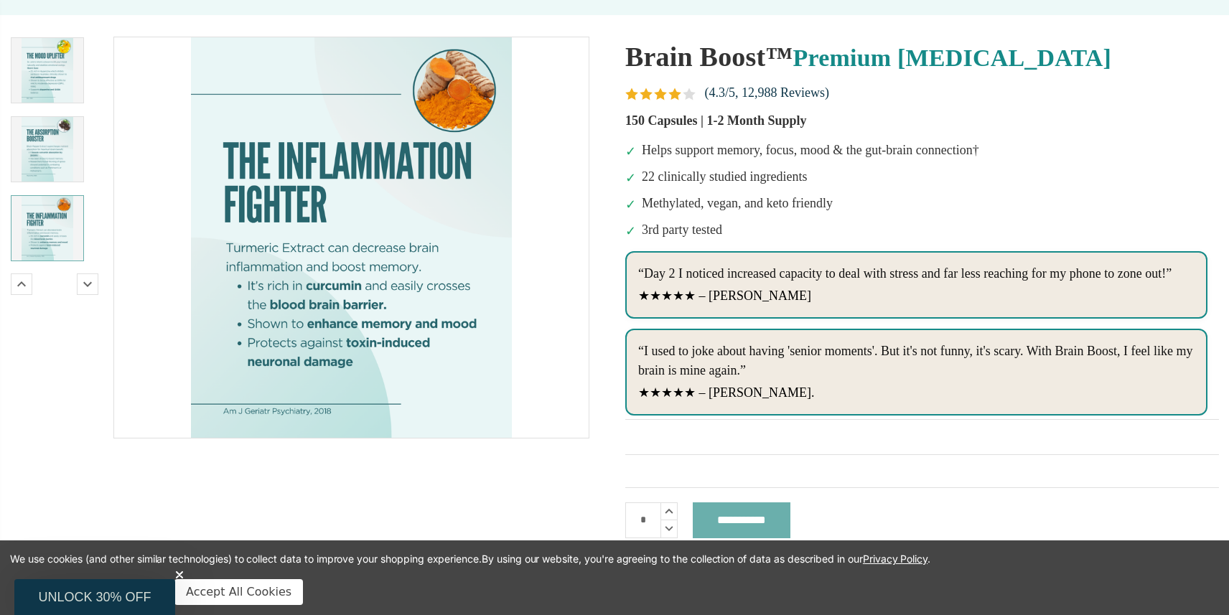
scroll to position [0, 0]
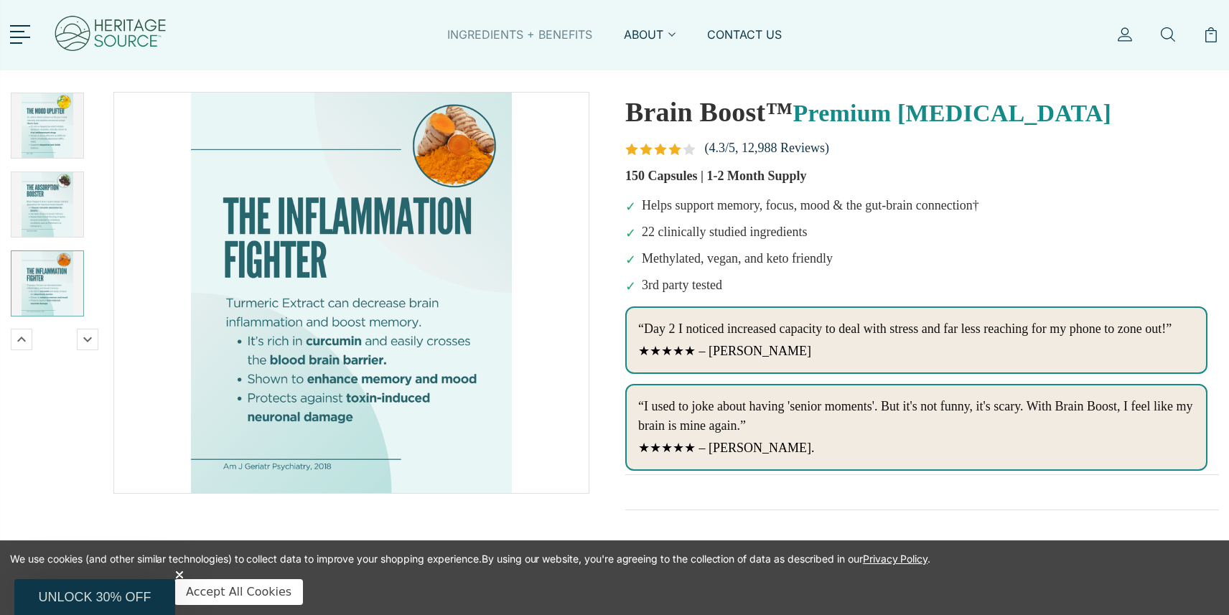
click at [533, 29] on link "INGREDIENTS + BENEFITS" at bounding box center [519, 43] width 145 height 33
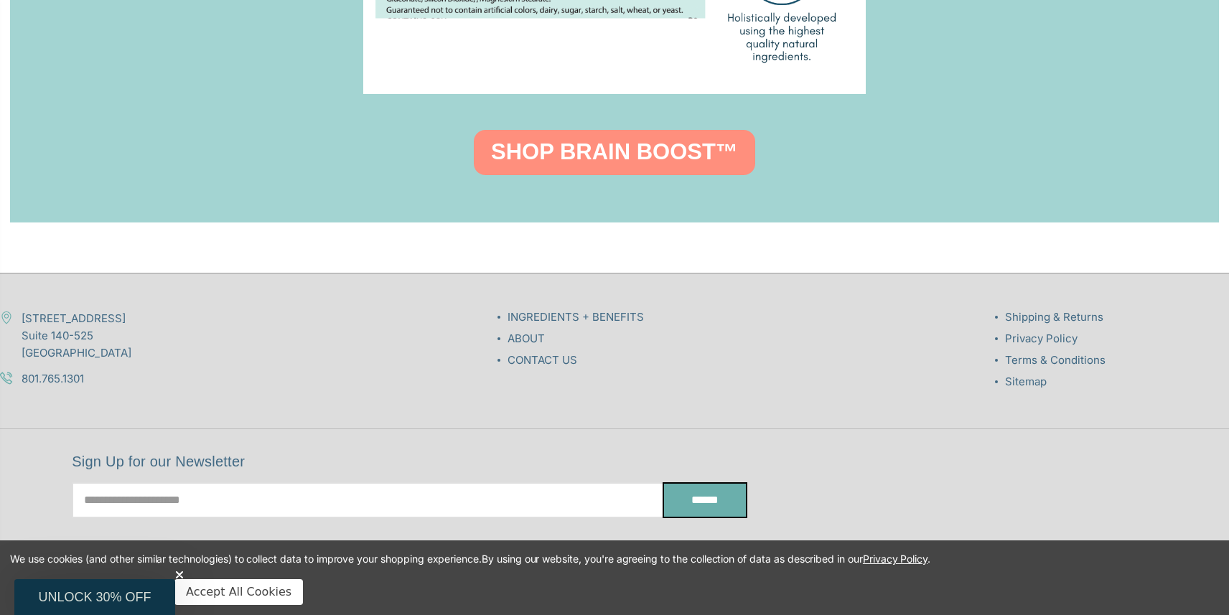
scroll to position [2199, 0]
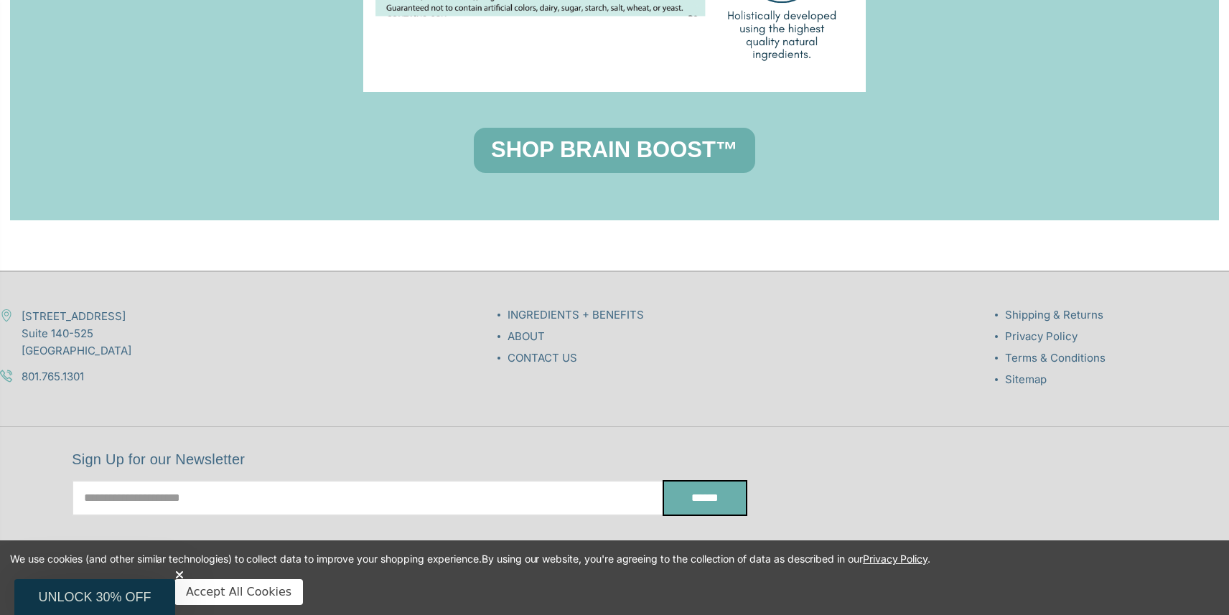
click at [602, 147] on link "SHOP BRAIN BOOST™" at bounding box center [614, 150] width 281 height 45
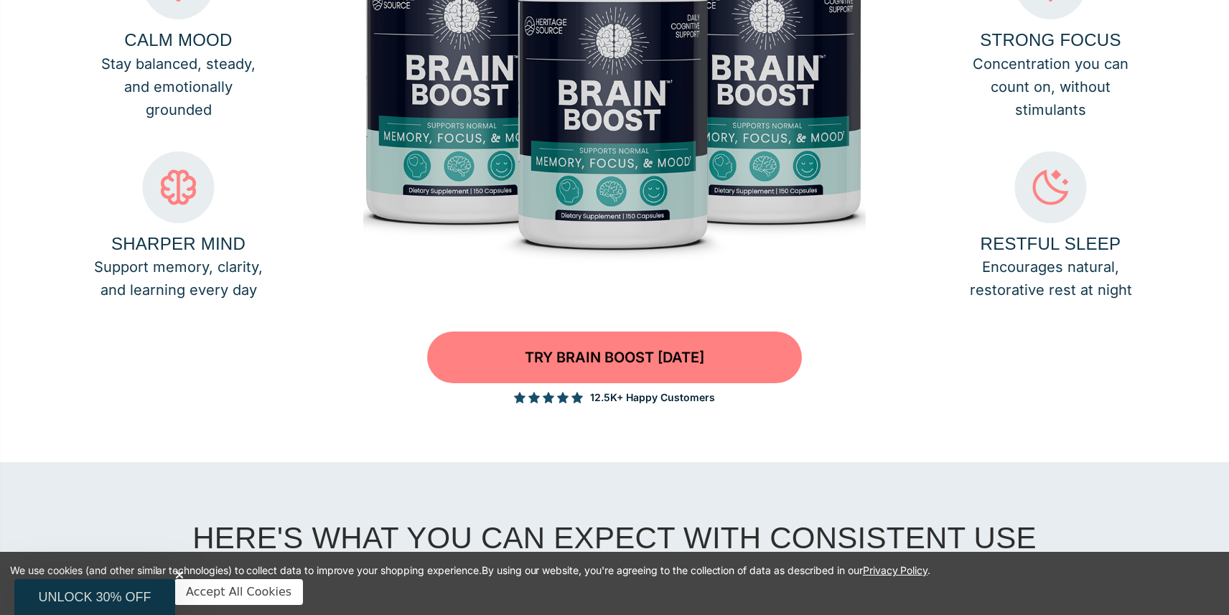
scroll to position [1358, 0]
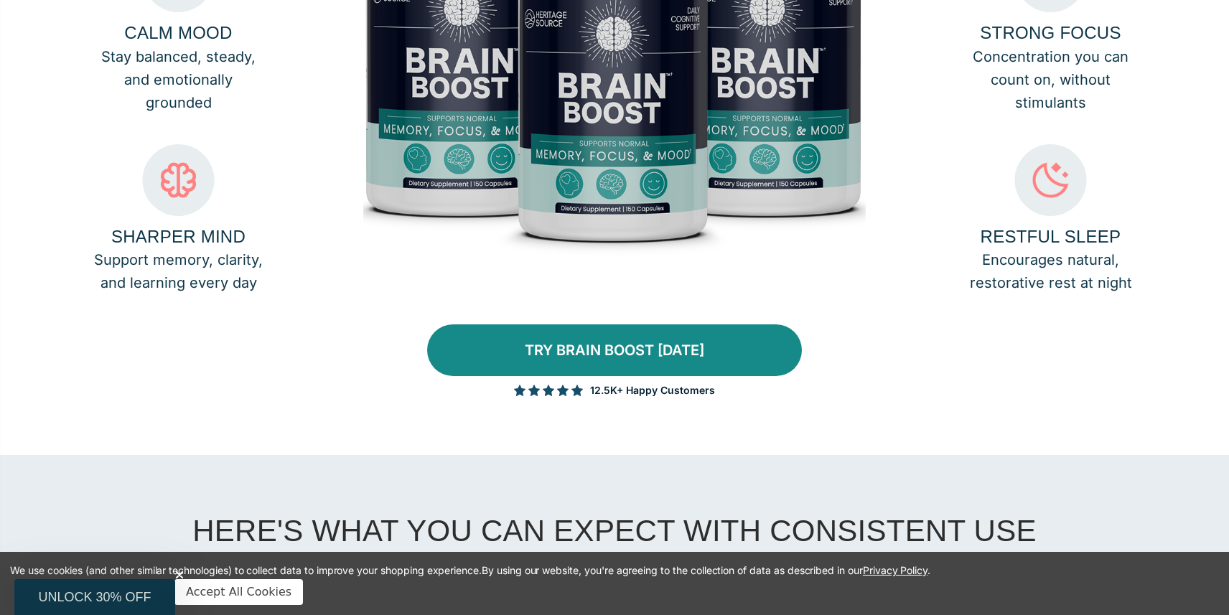
click at [610, 345] on link "TRY BRAIN BOOST [DATE]" at bounding box center [614, 351] width 375 height 52
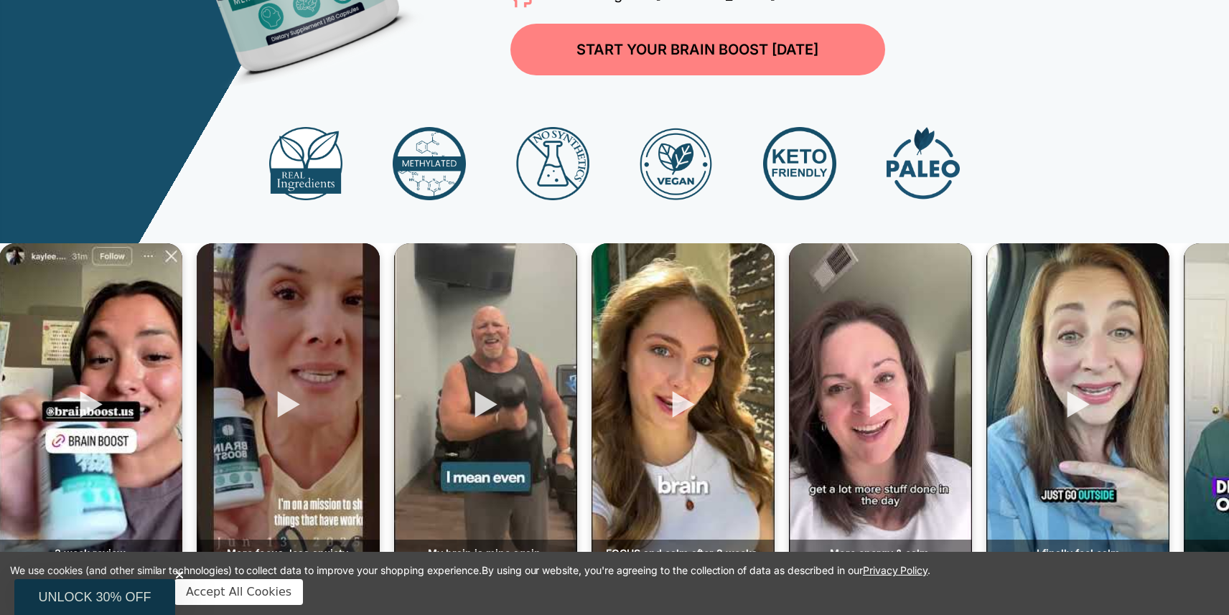
scroll to position [0, 0]
